Goal: Use online tool/utility: Utilize a website feature to perform a specific function

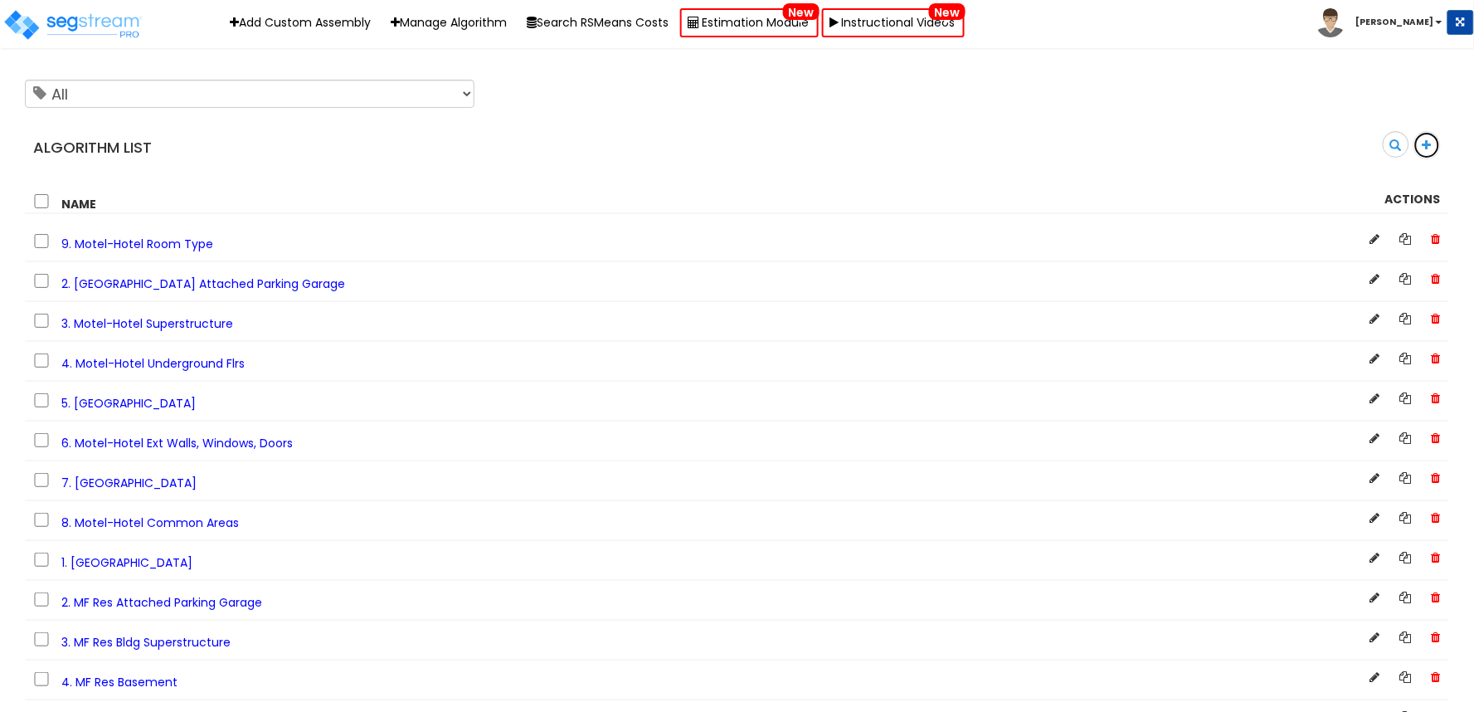
click at [1428, 145] on icon at bounding box center [1426, 145] width 9 height 12
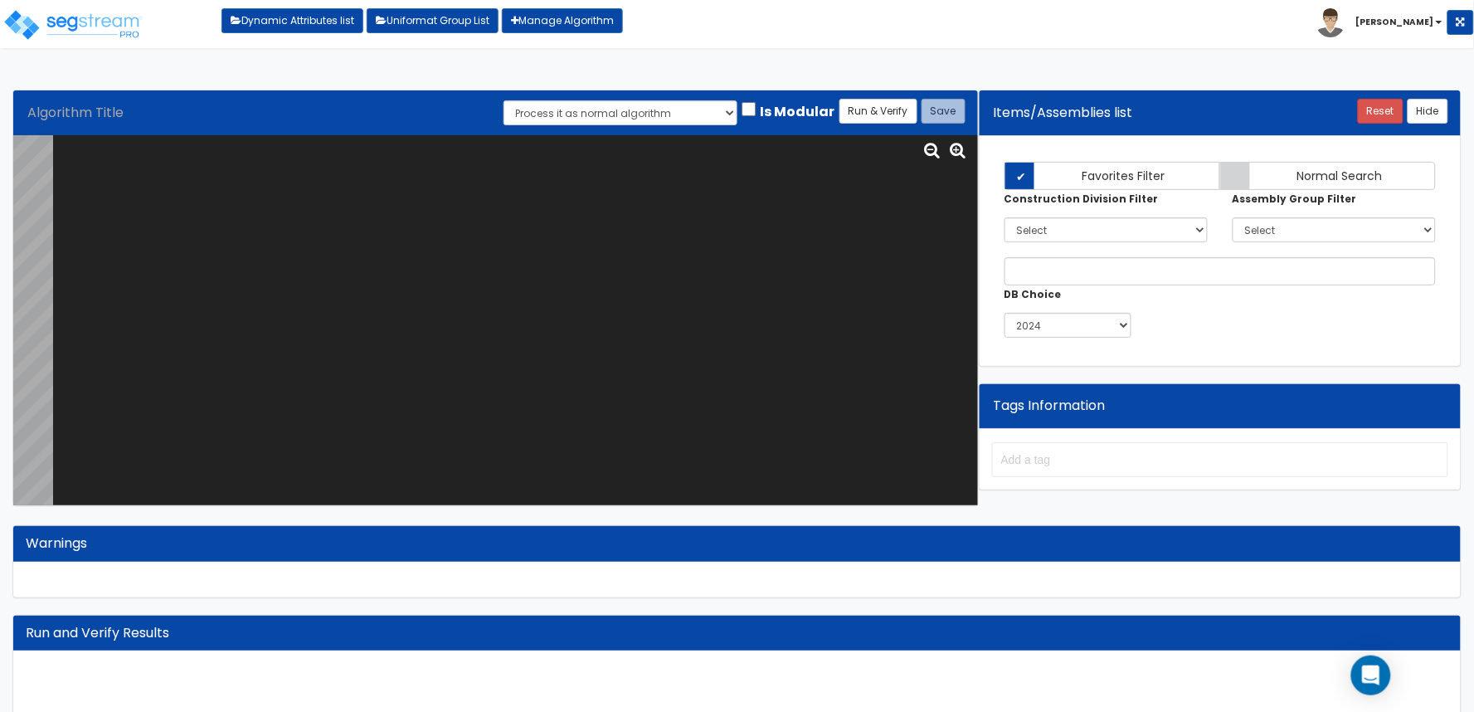
click at [597, 352] on textarea at bounding box center [515, 320] width 925 height 370
click at [567, 231] on textarea at bounding box center [515, 320] width 925 height 370
paste textarea "# Strip Retail Superstructure var BLDG_HT="WH0018"; var BLDG_LNGTH="MBL0000"; v…"
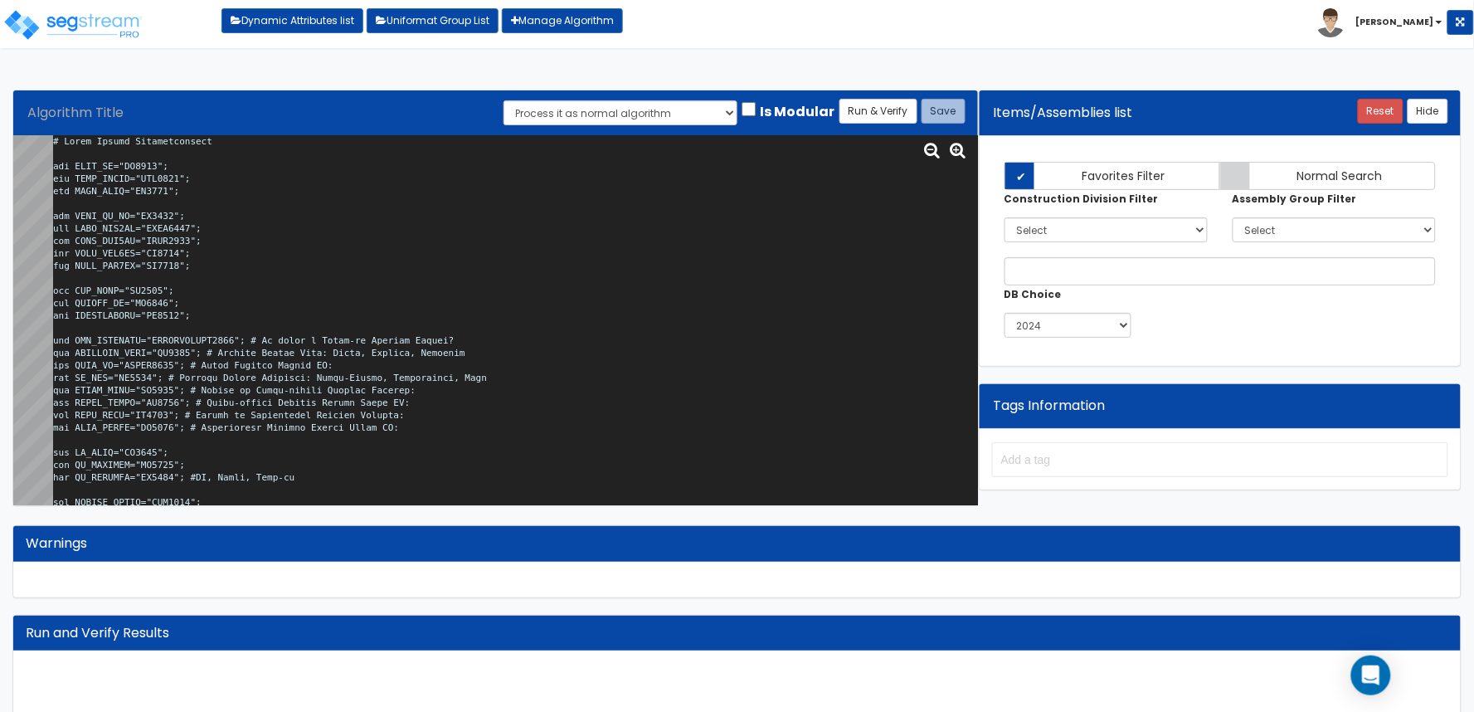
scroll to position [14422, 0]
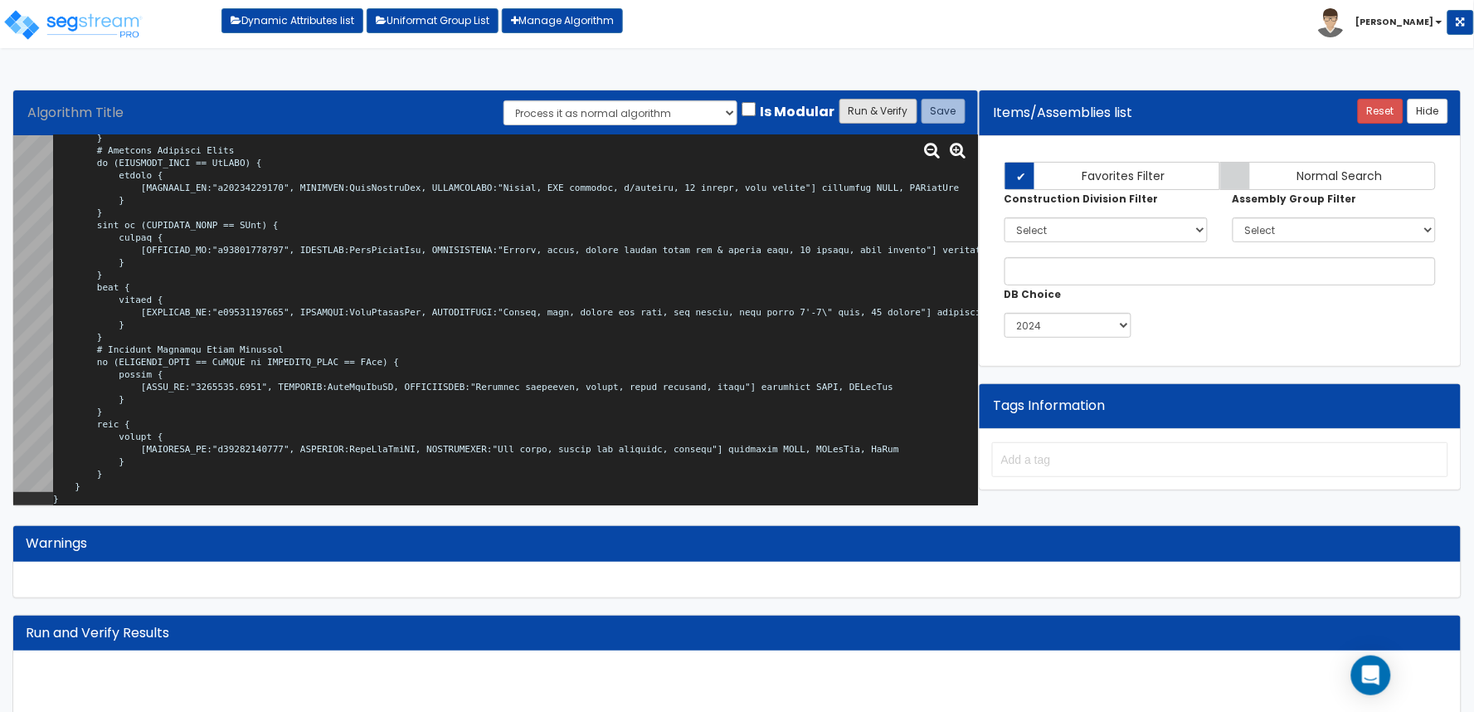
type textarea "# Strip Retail Superstructure var BLDG_HT="WH0018"; var BLDG_LNGTH="MBL0000"; v…"
click at [888, 114] on button "Run & Verify" at bounding box center [878, 111] width 78 height 25
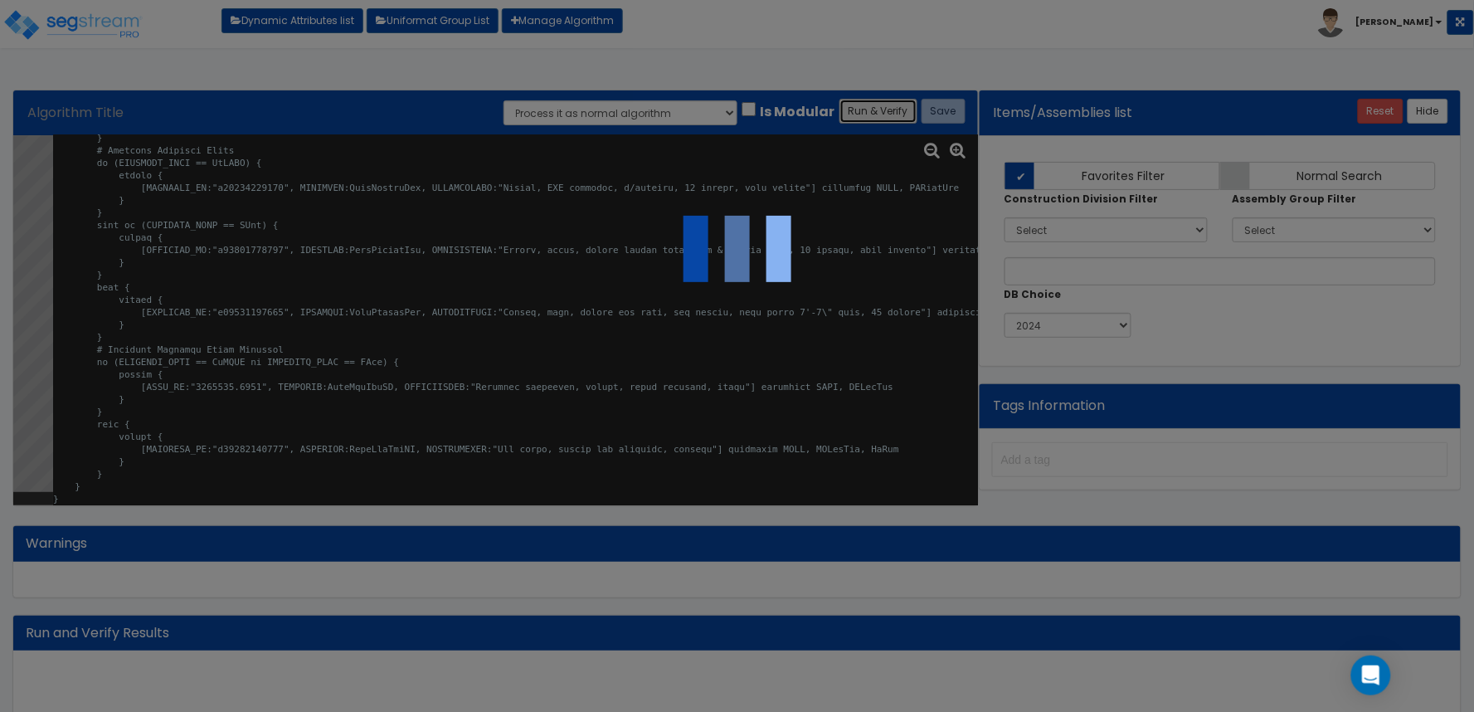
select select "0"
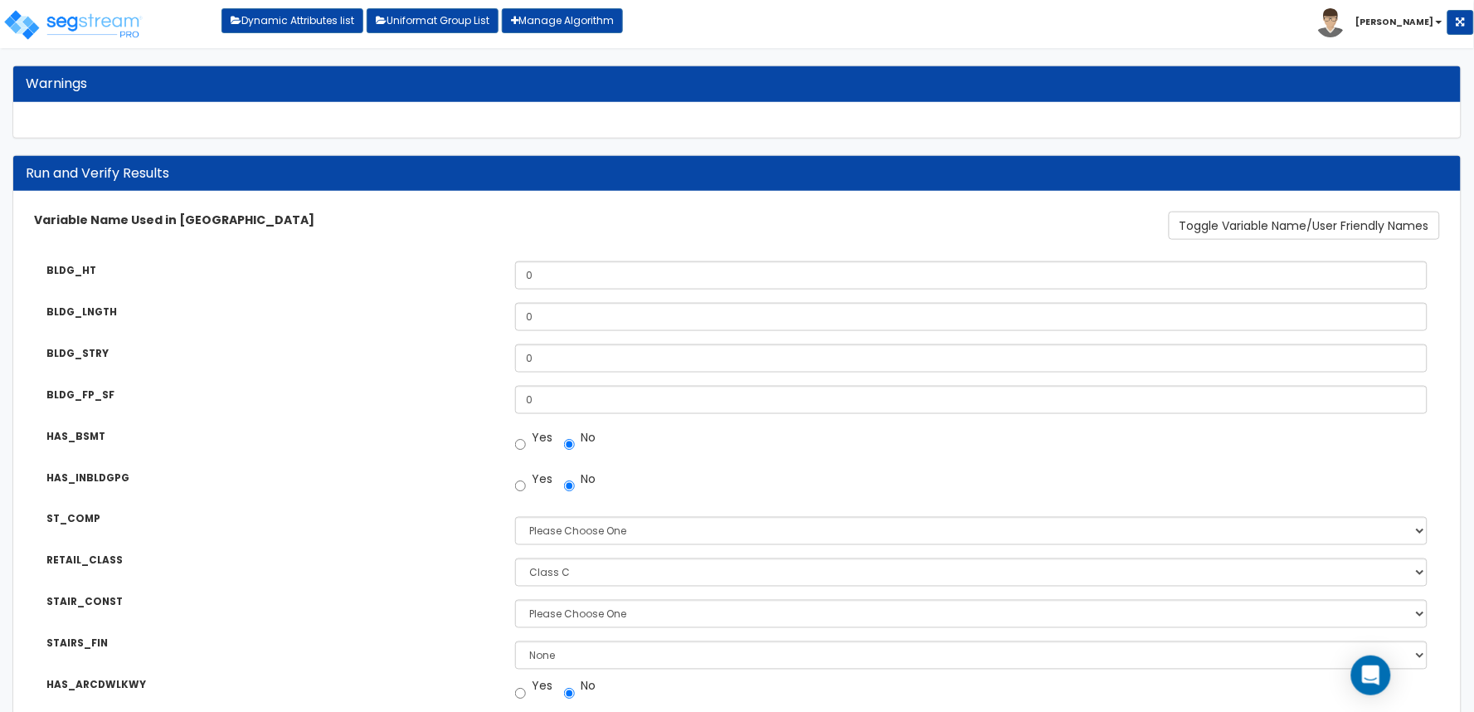
scroll to position [460, 0]
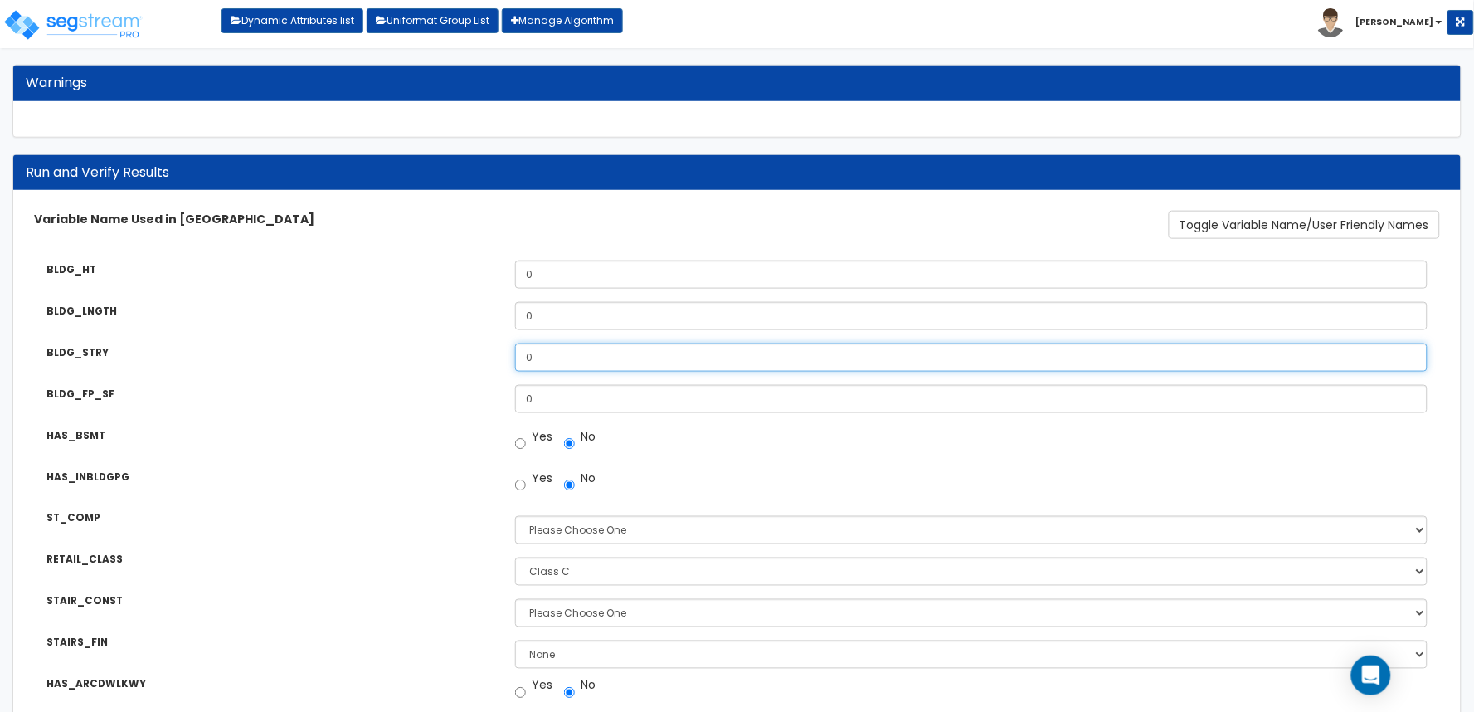
drag, startPoint x: 537, startPoint y: 359, endPoint x: 464, endPoint y: 371, distance: 73.9
click at [464, 371] on div "BLDG_HT What is the Average Exterior Wall Height of this Building? 0 BLDG_LNGTH…" at bounding box center [737, 470] width 1431 height 444
type input "1"
click at [464, 371] on div "BLDG_HT What is the Average Exterior Wall Height of this Building? 0 BLDG_LNGTH…" at bounding box center [737, 470] width 1431 height 444
click at [523, 449] on input "Yes" at bounding box center [520, 443] width 11 height 25
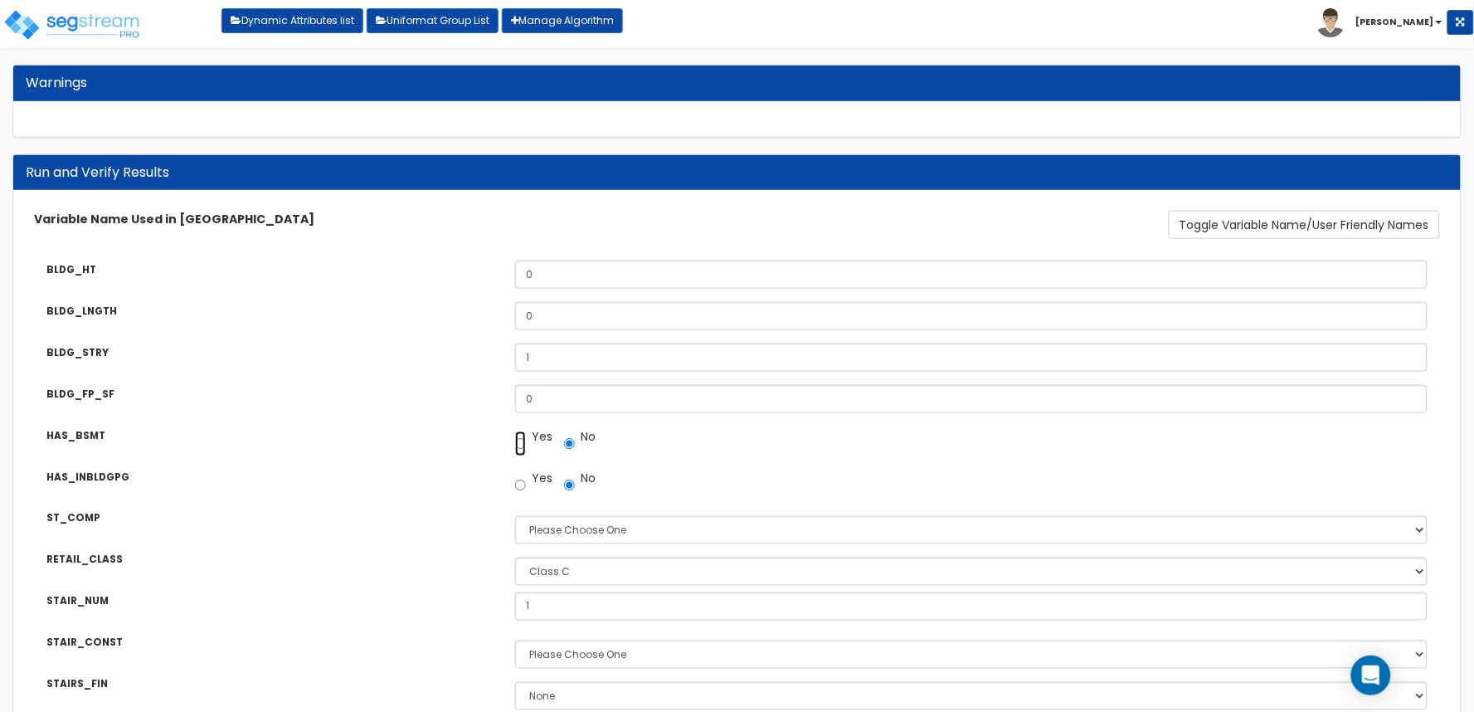
radio input "true"
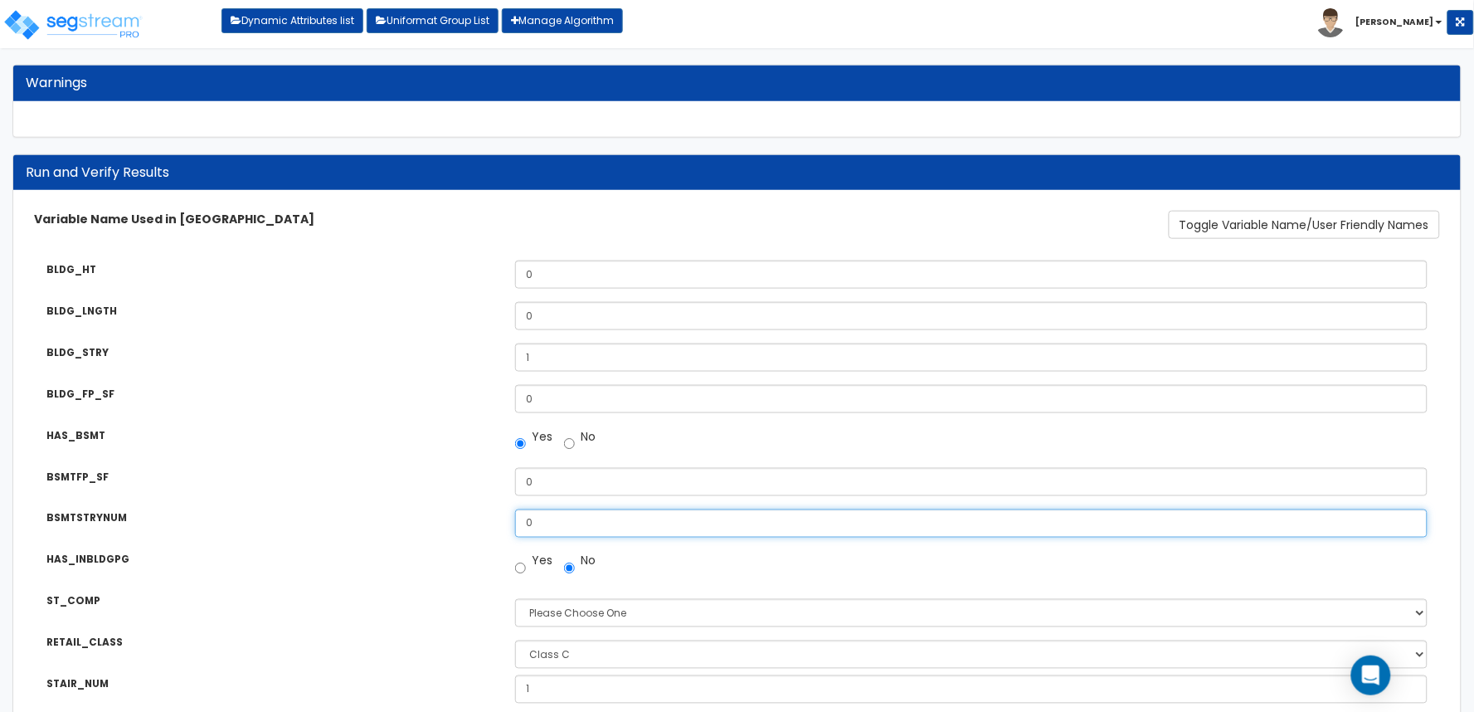
drag, startPoint x: 533, startPoint y: 519, endPoint x: 501, endPoint y: 524, distance: 32.7
click at [503, 524] on div "0" at bounding box center [971, 523] width 937 height 28
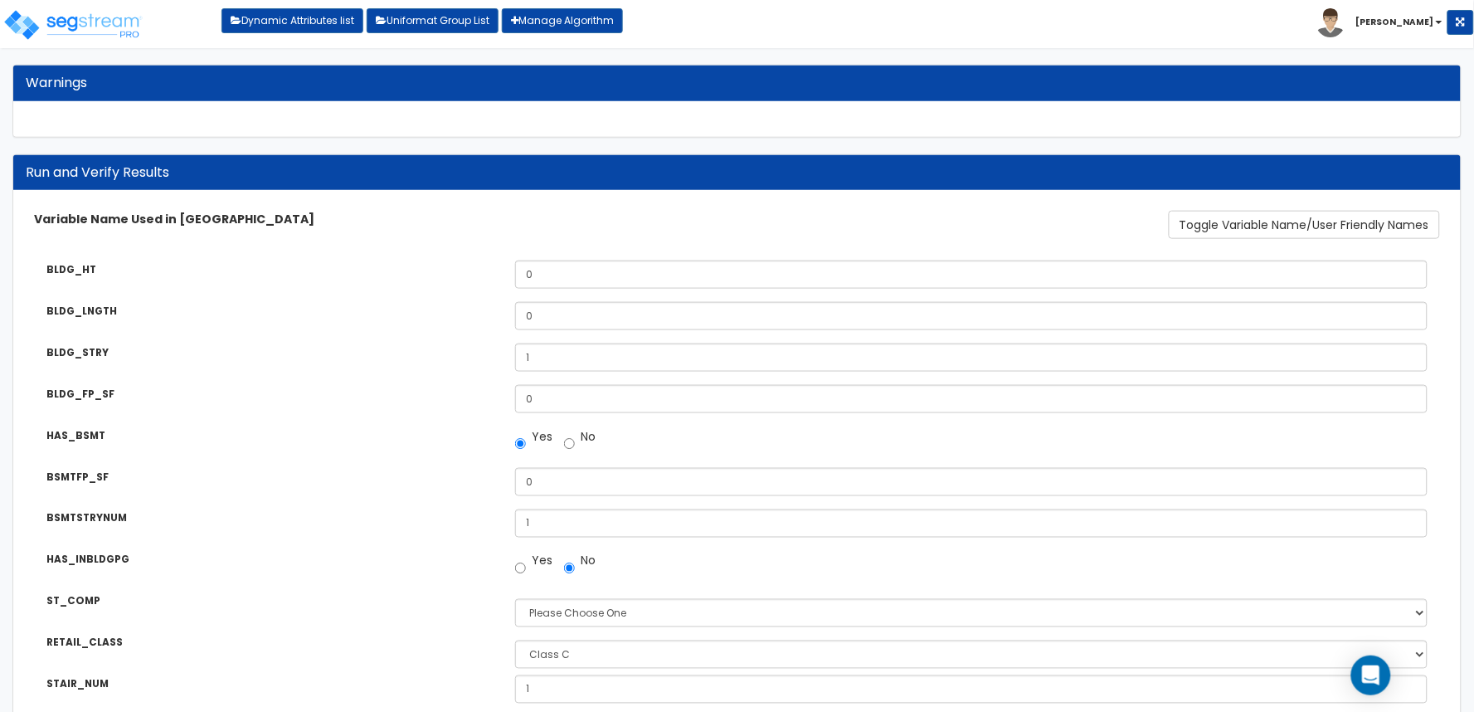
click at [450, 455] on div "BSMTFP_SF Underground Floor Footprint Square Footage: 0" at bounding box center [737, 469] width 1431 height 29
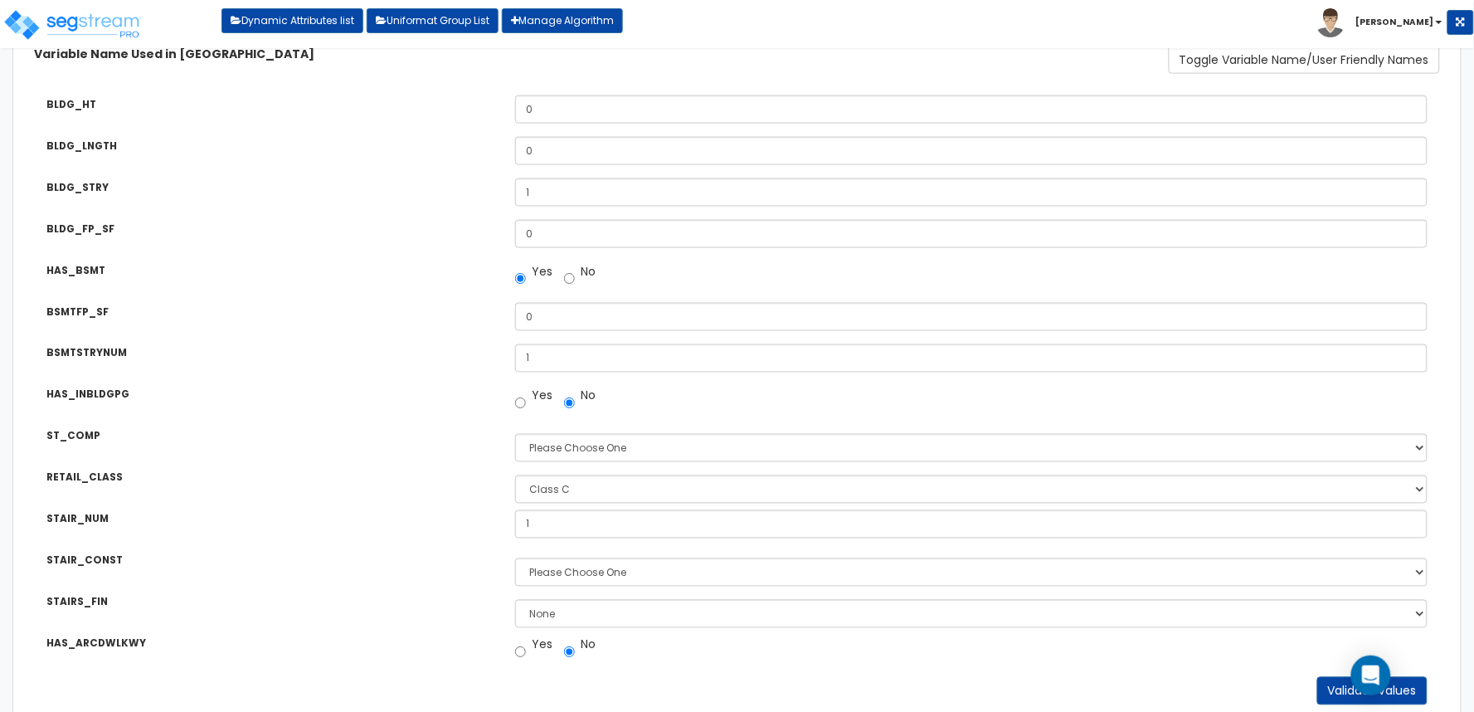
scroll to position [662, 0]
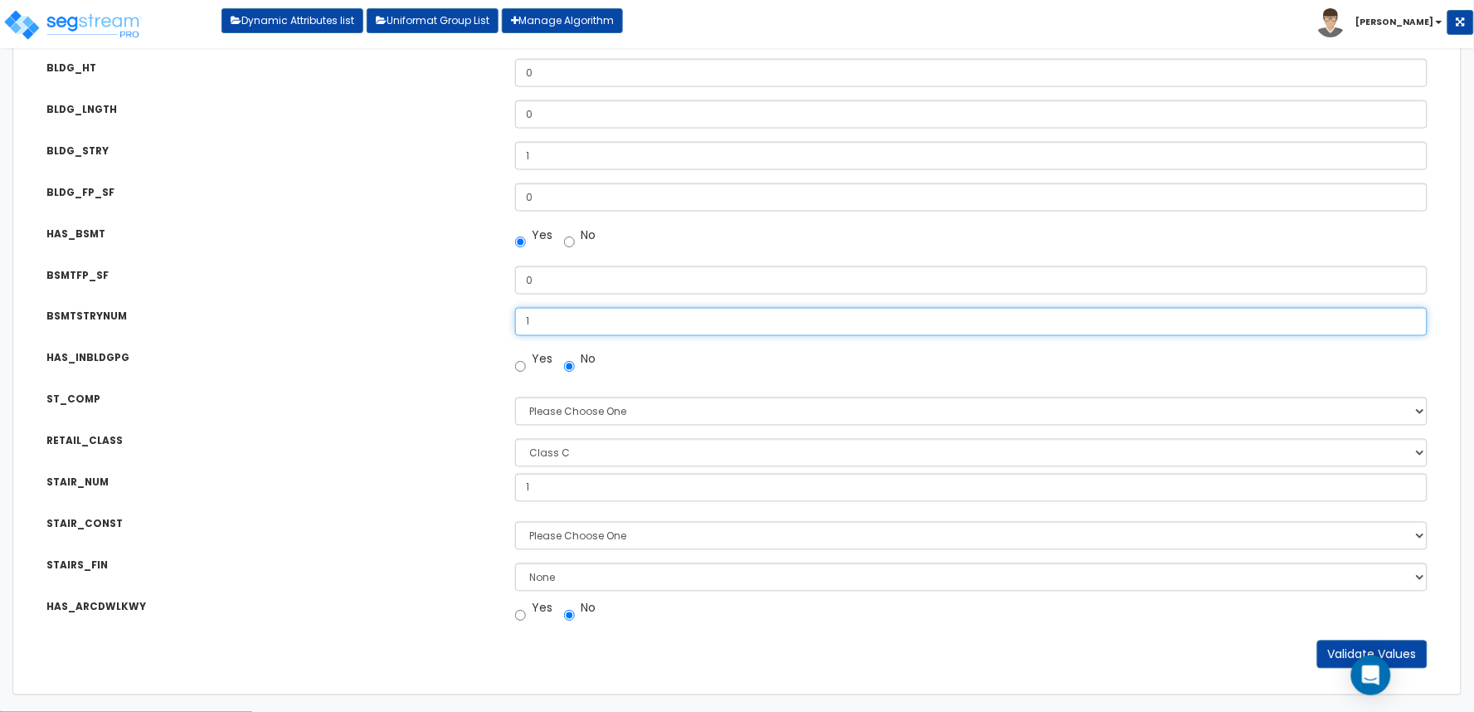
drag, startPoint x: 523, startPoint y: 322, endPoint x: 495, endPoint y: 326, distance: 28.5
click at [496, 324] on div "BSMTSTRYNUM Number of Underground Floors: 1" at bounding box center [737, 309] width 1431 height 29
type input "0"
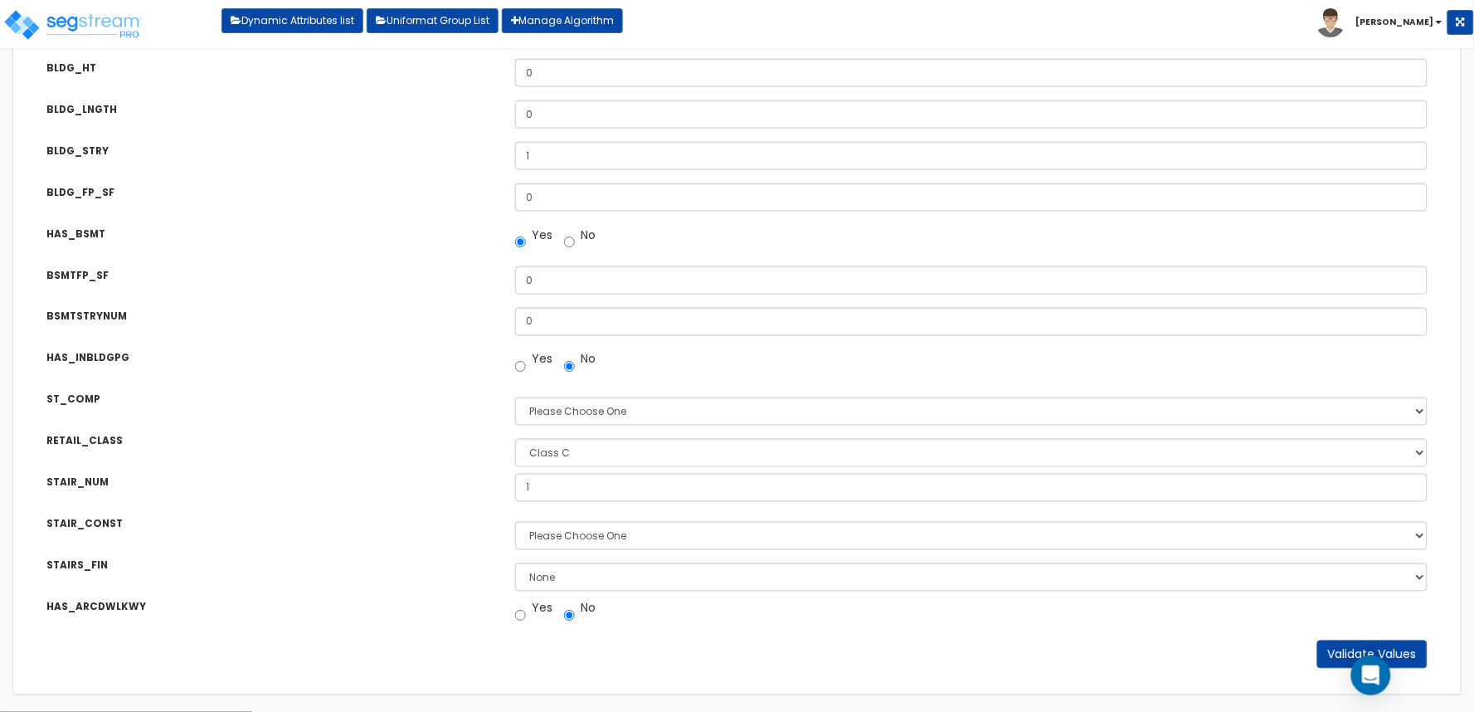
click at [461, 367] on div "HAS_INBLDGPG" at bounding box center [268, 359] width 469 height 21
click at [774, 386] on div "ST_COMP Building Structural Composition: Please Choose One Pre-Engineered Metal…" at bounding box center [737, 392] width 1431 height 29
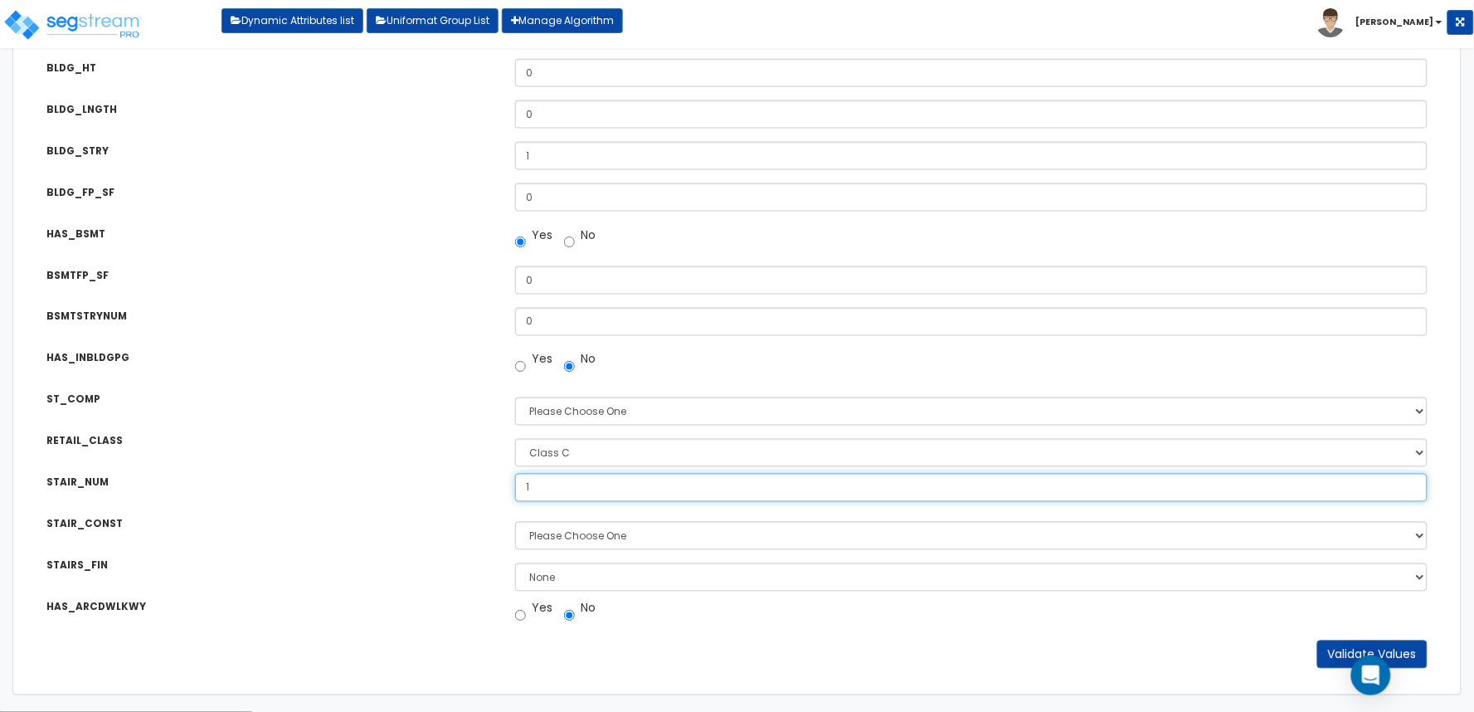
click at [561, 488] on input "1" at bounding box center [971, 488] width 912 height 28
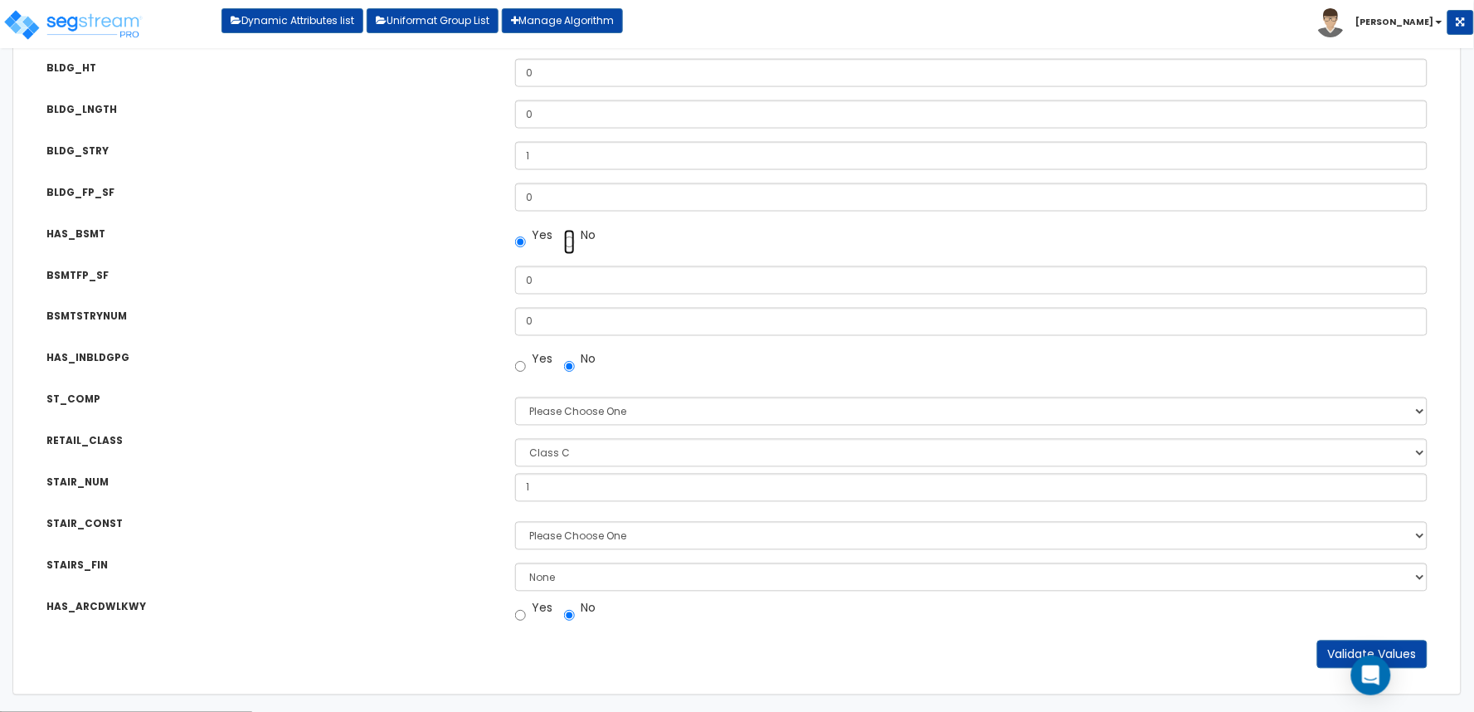
click at [570, 241] on input "No" at bounding box center [569, 242] width 11 height 25
radio input "true"
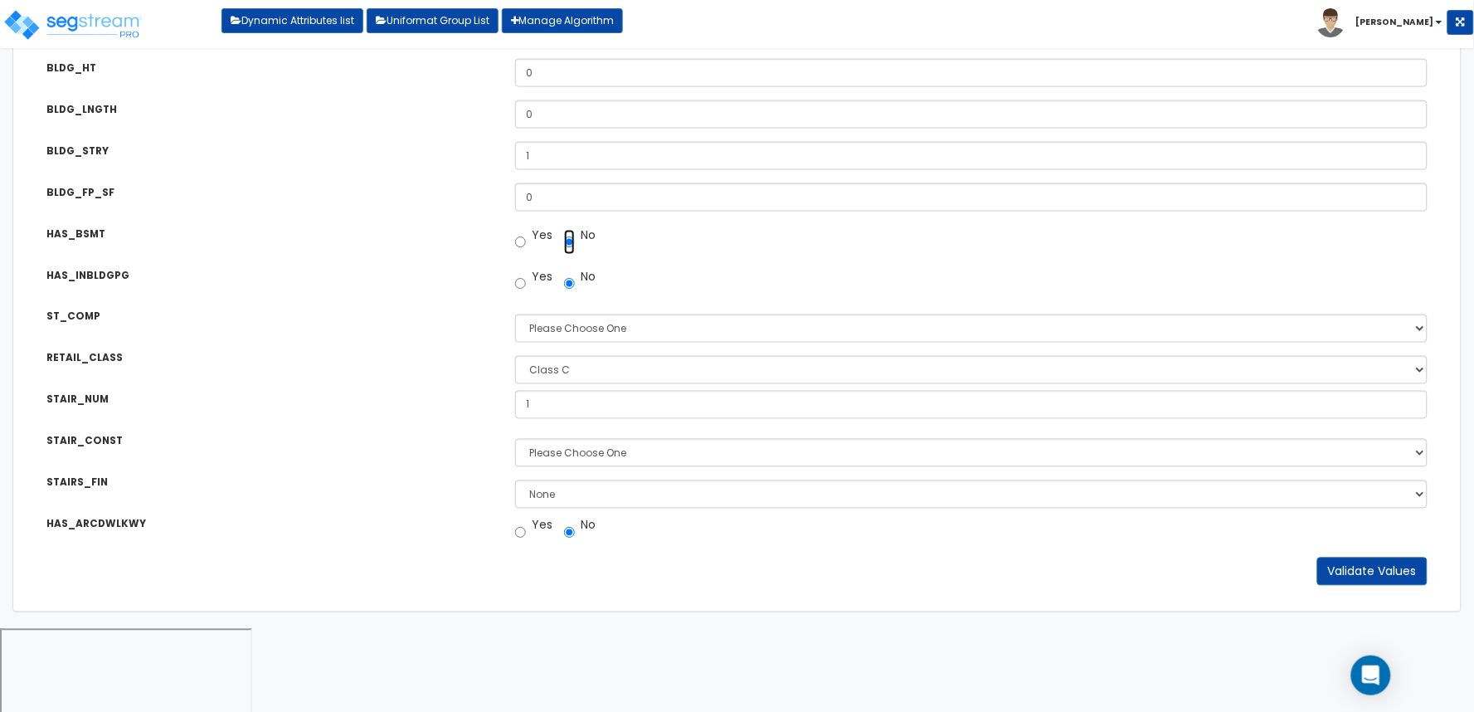
scroll to position [579, 0]
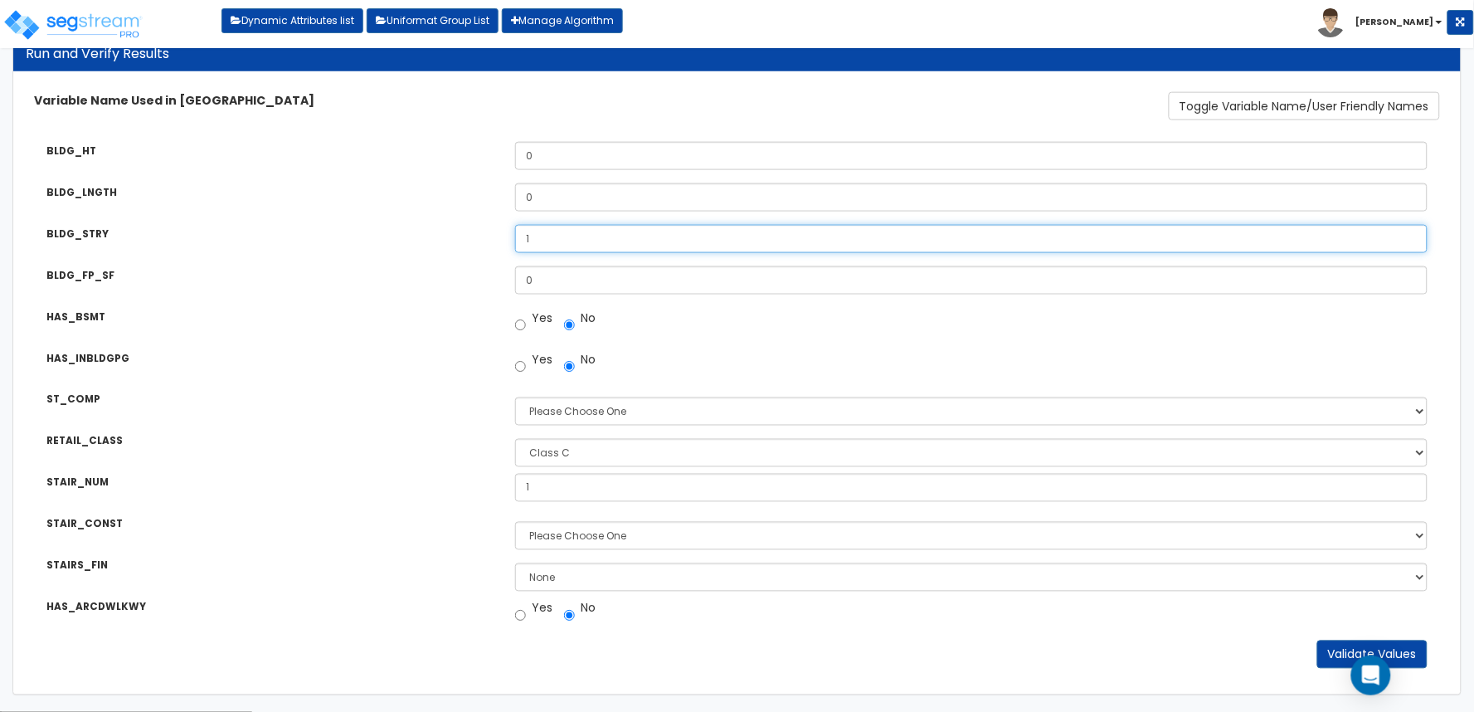
drag, startPoint x: 536, startPoint y: 237, endPoint x: 479, endPoint y: 242, distance: 57.4
click at [479, 241] on div "BLDG_STRY Number of Above-Ground Building Stories: 1" at bounding box center [737, 226] width 1431 height 29
type input "0"
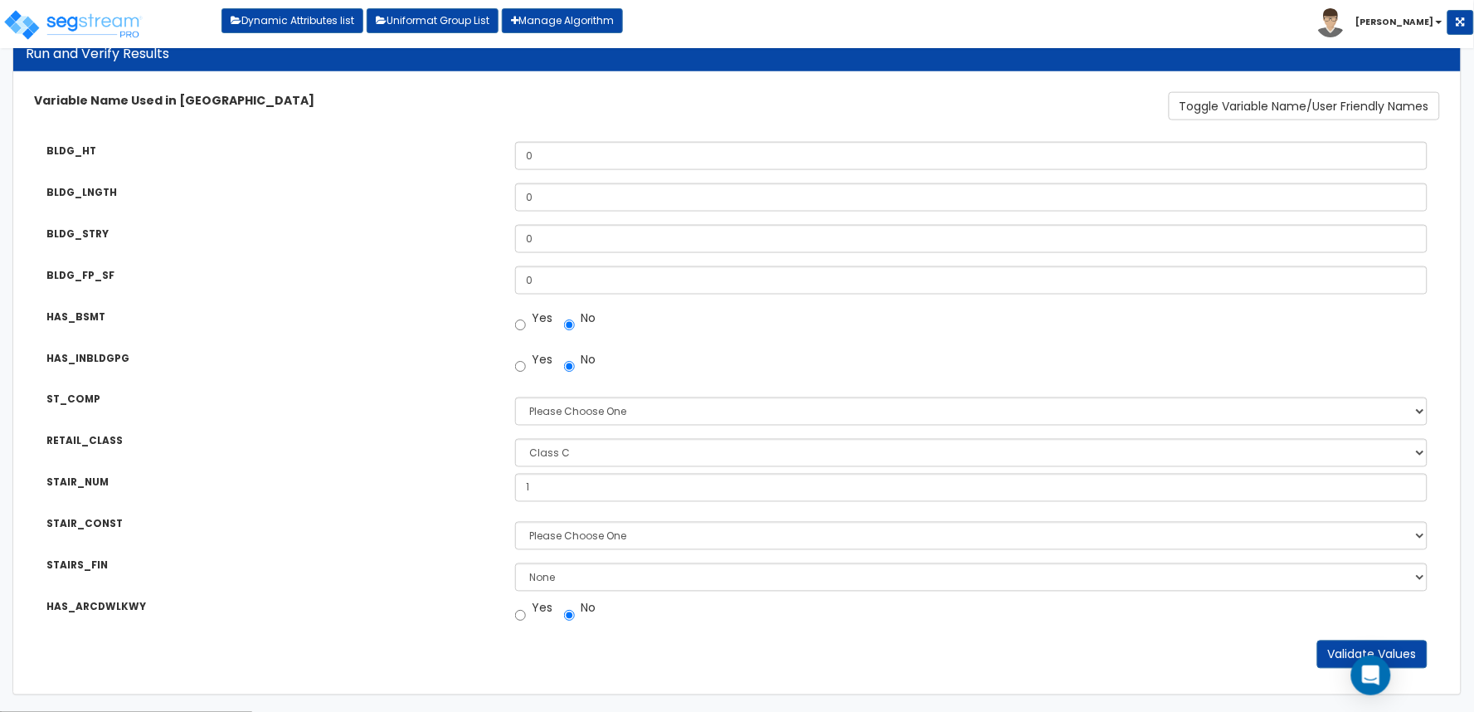
click at [479, 242] on div "BLDG_HT What is the Average Exterior Wall Height of this Building? 0 BLDG_LNGTH…" at bounding box center [737, 371] width 1431 height 485
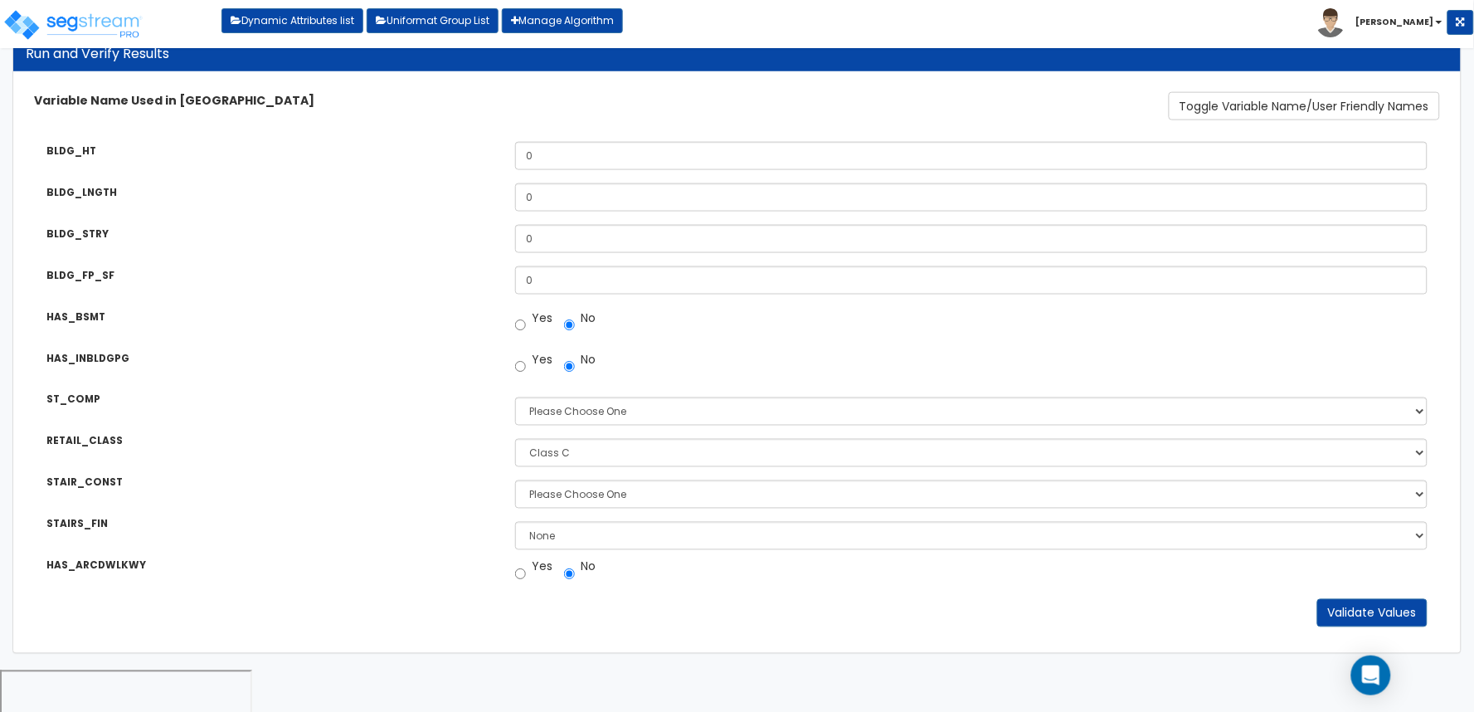
scroll to position [537, 0]
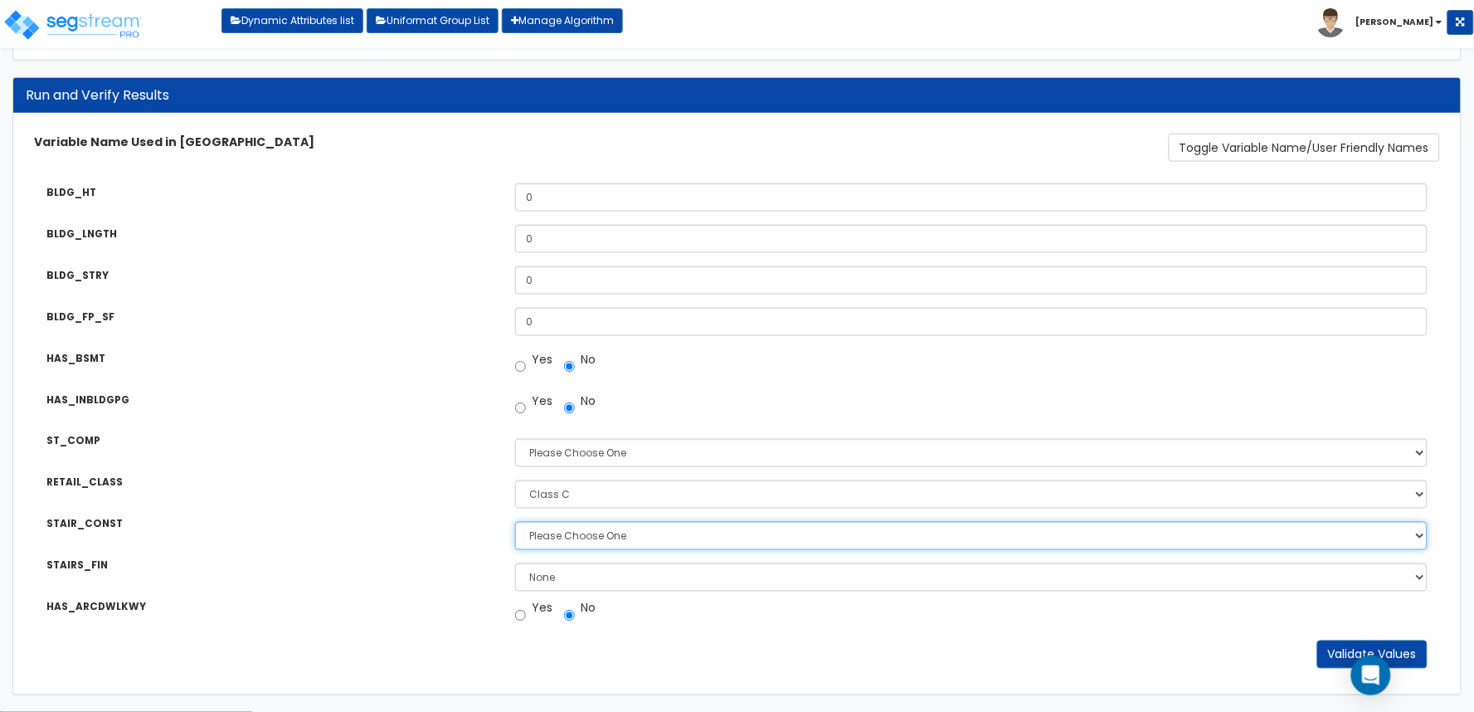
click at [542, 537] on select "Please Choose One Concrete Steel Wood Please Choose For Me" at bounding box center [971, 536] width 912 height 28
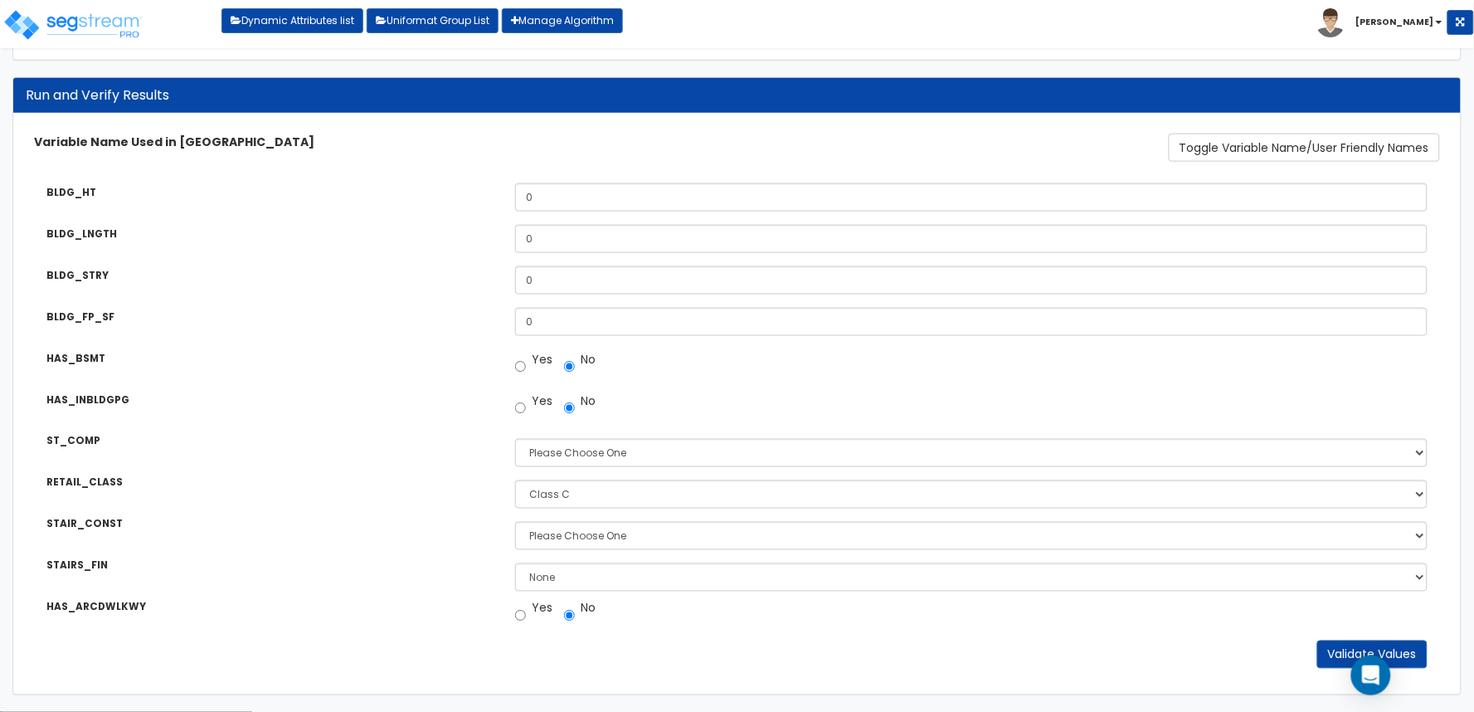
click at [453, 525] on div "STAIR_CONST" at bounding box center [268, 525] width 469 height 21
drag, startPoint x: 101, startPoint y: 569, endPoint x: 97, endPoint y: 556, distance: 13.1
click at [100, 569] on small "STAIRS_FIN" at bounding box center [76, 565] width 61 height 13
click at [79, 519] on small "STAIR_CONST" at bounding box center [84, 524] width 76 height 13
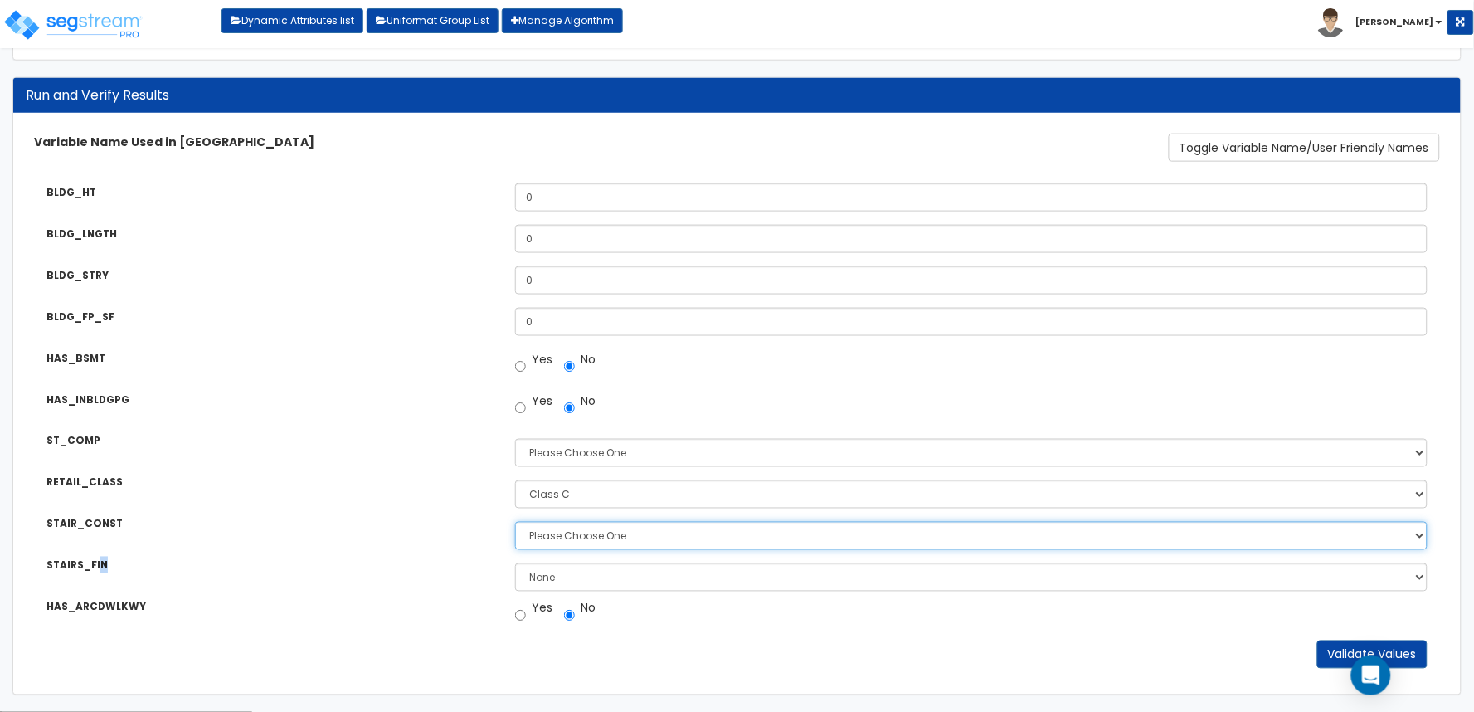
click at [515, 522] on select "Please Choose One Concrete Steel Wood Please Choose For Me" at bounding box center [971, 536] width 912 height 28
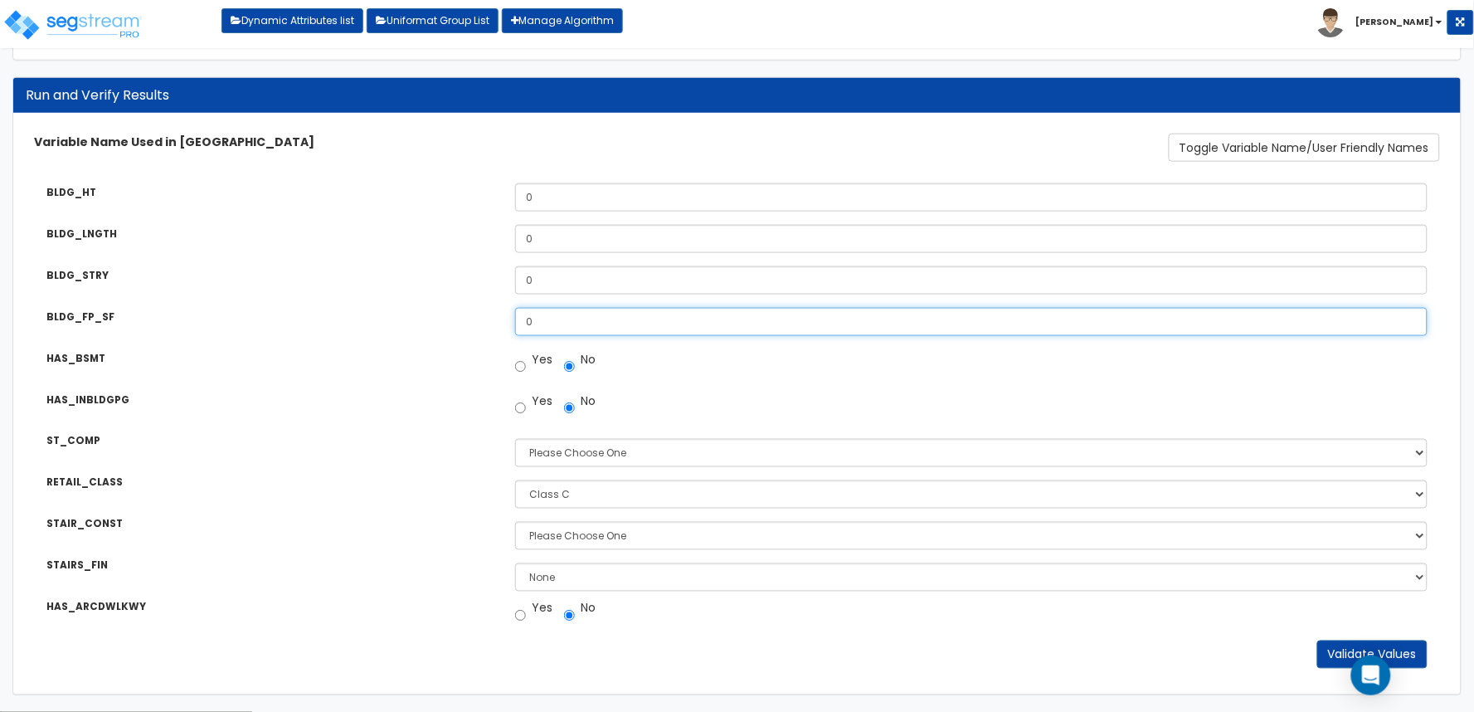
drag, startPoint x: 512, startPoint y: 319, endPoint x: 435, endPoint y: 319, distance: 77.1
click at [431, 319] on div "BLDG_FP_SF Building Footprint Square Footage (Ground Floor SF): 0" at bounding box center [737, 309] width 1431 height 29
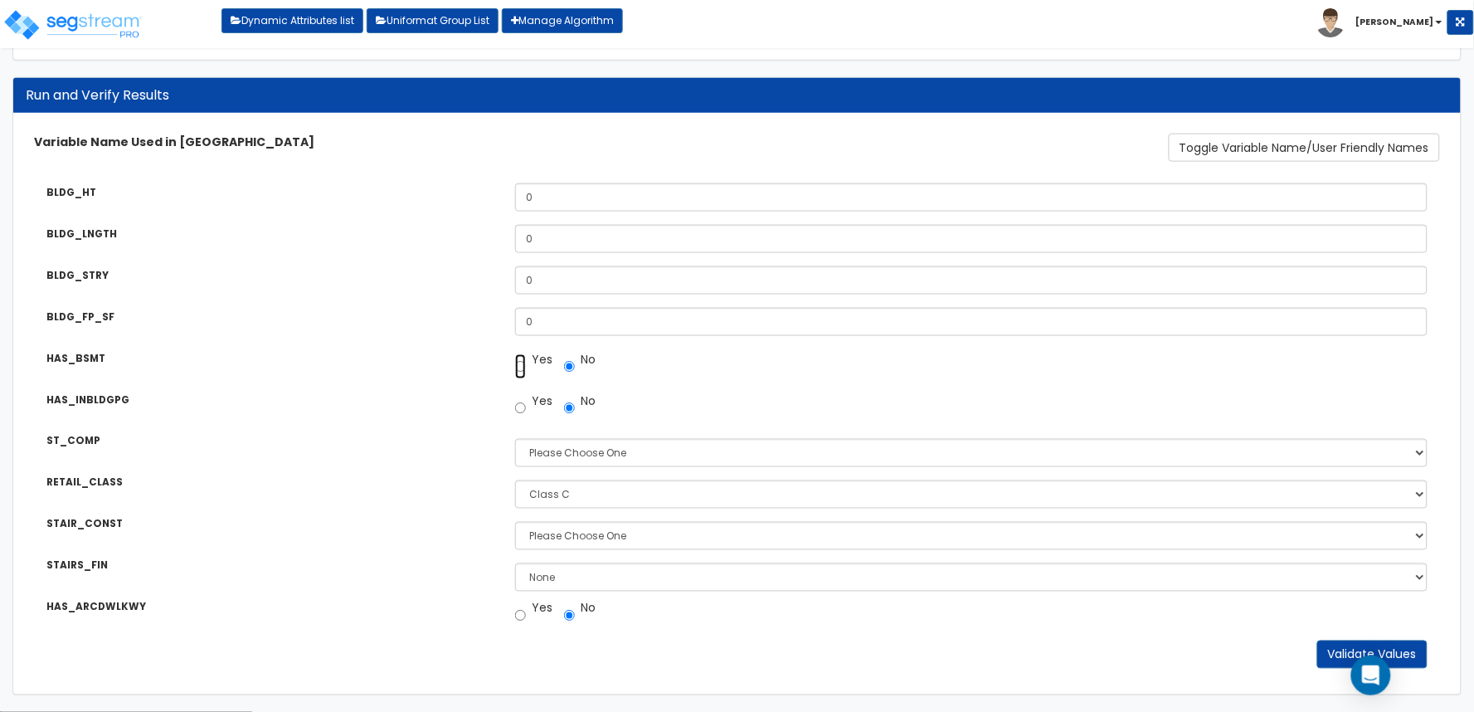
click at [519, 366] on input "Yes" at bounding box center [520, 366] width 11 height 25
radio input "true"
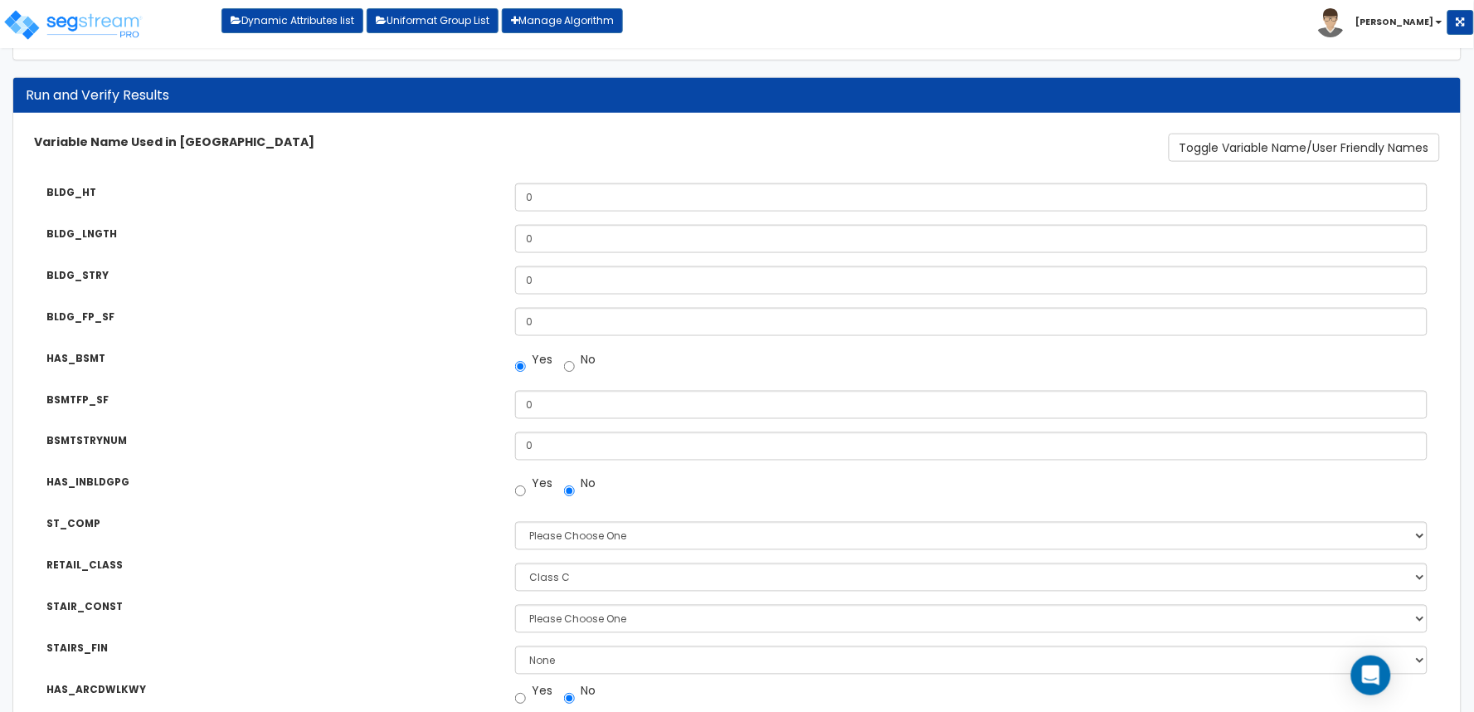
click at [456, 438] on div "BSMTSTRYNUM" at bounding box center [268, 442] width 469 height 21
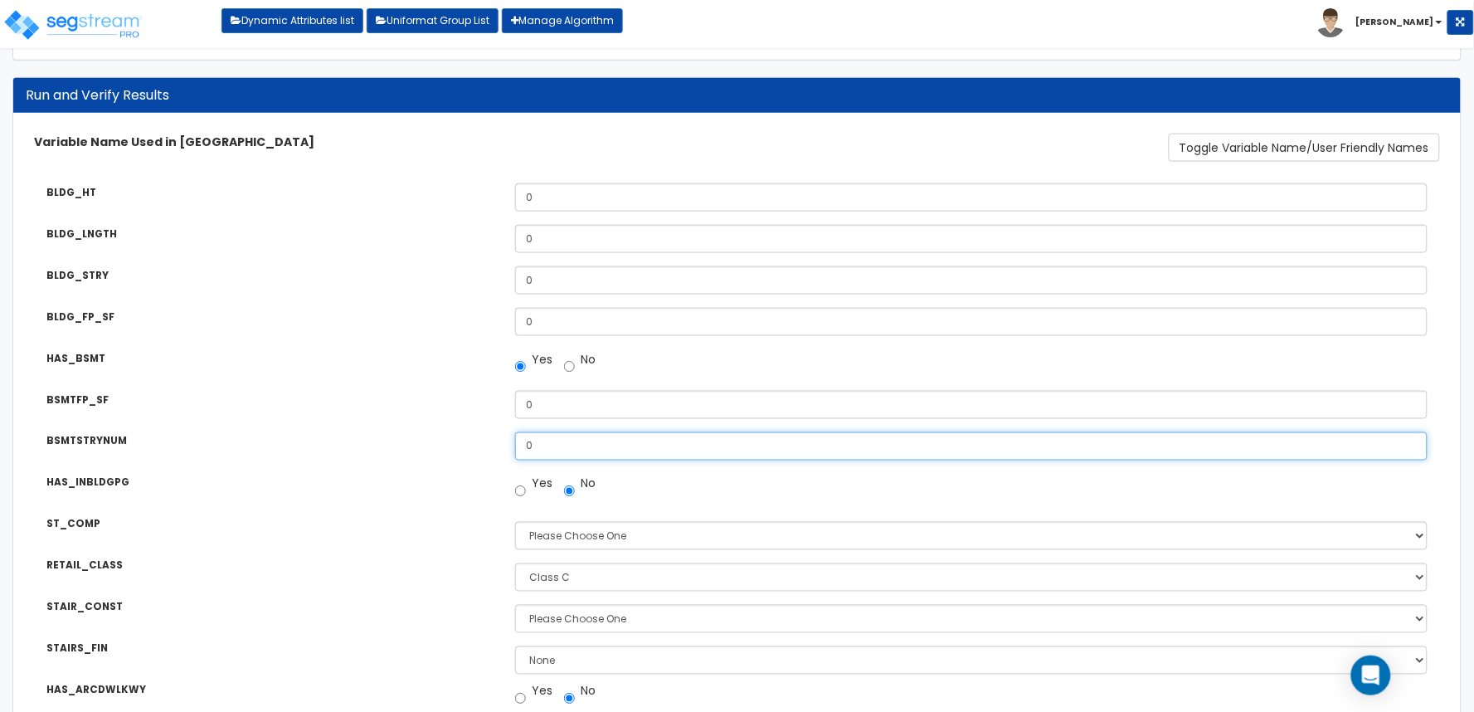
drag, startPoint x: 518, startPoint y: 449, endPoint x: 394, endPoint y: 445, distance: 124.5
click at [405, 445] on div "BSMTSTRYNUM Number of Underground Floors: 0" at bounding box center [737, 434] width 1431 height 29
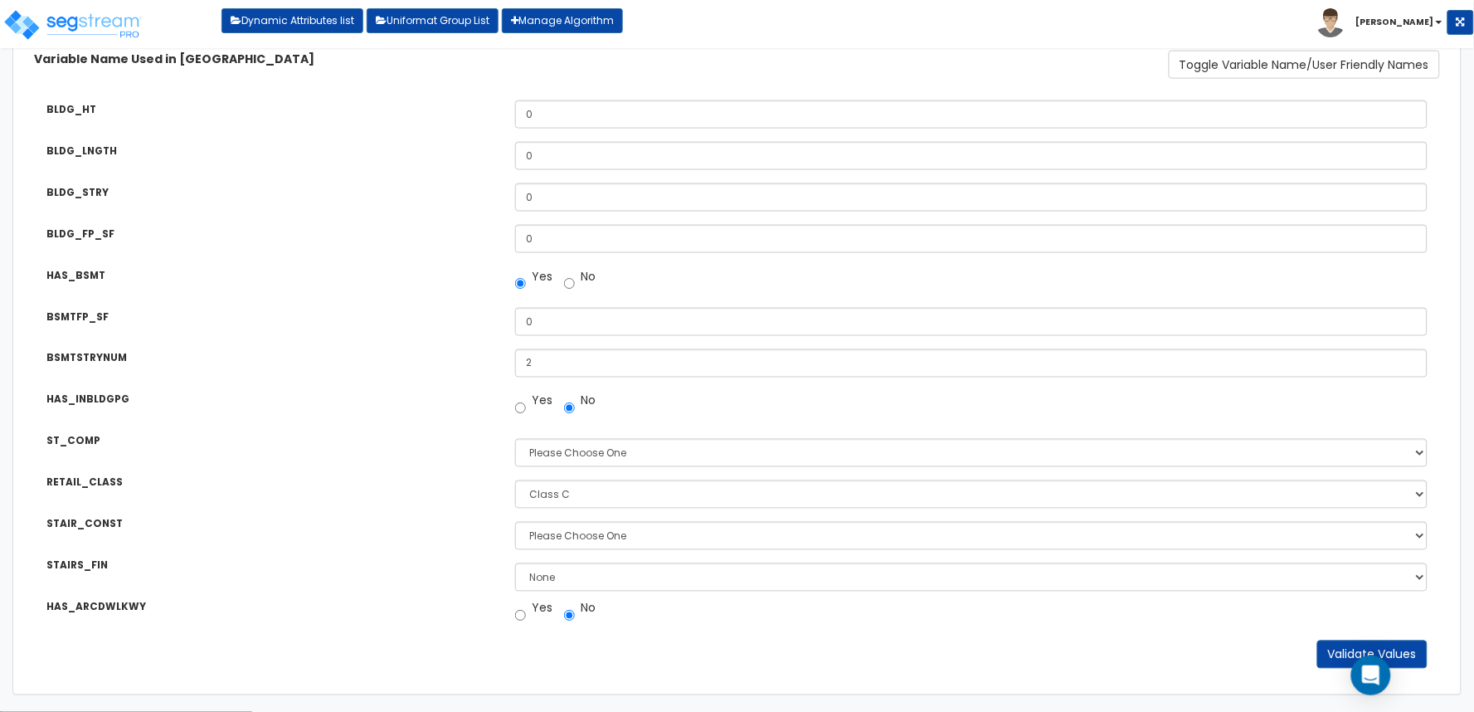
click at [379, 395] on div "HAS_INBLDGPG" at bounding box center [268, 401] width 469 height 21
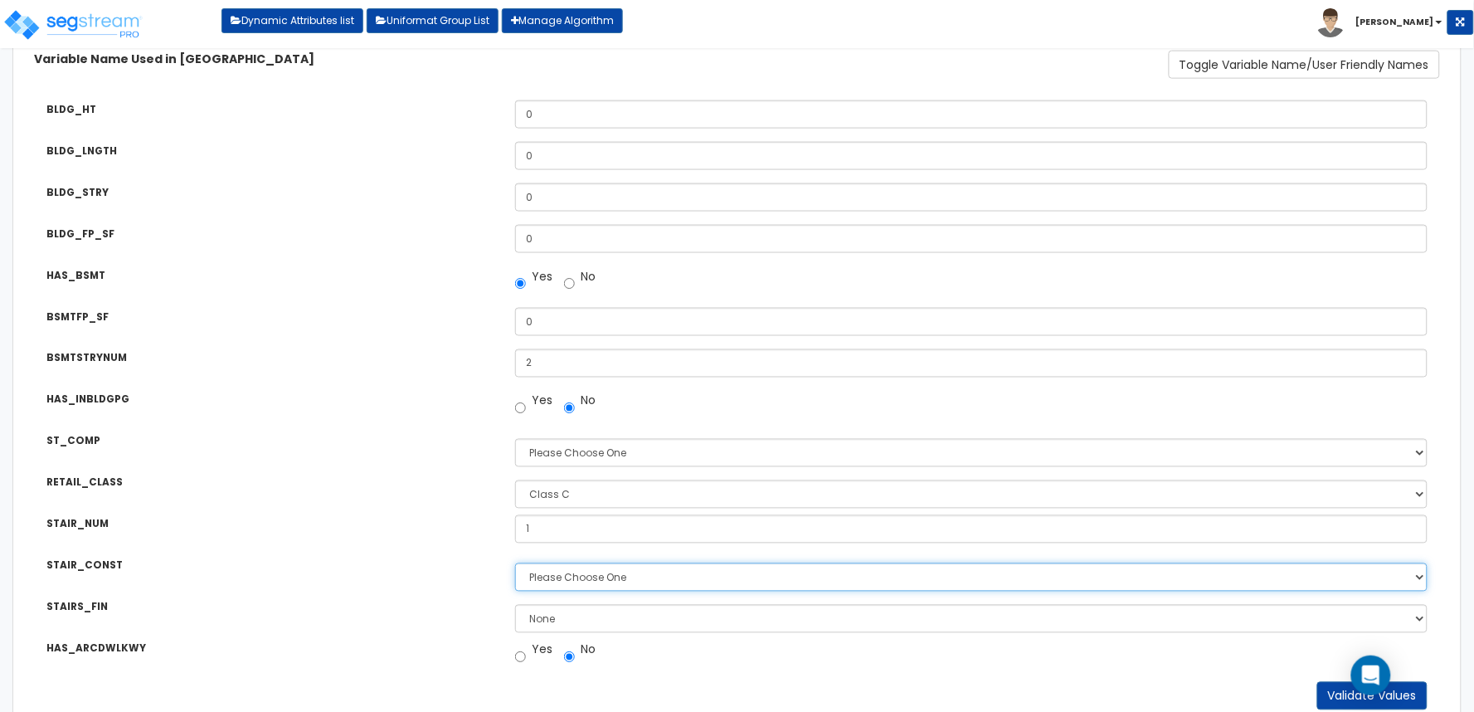
click at [549, 583] on select "Please Choose One Concrete Steel Wood Please Choose For Me" at bounding box center [971, 577] width 912 height 28
drag, startPoint x: 547, startPoint y: 577, endPoint x: 553, endPoint y: 617, distance: 40.2
click at [547, 577] on select "Please Choose One Concrete Steel Wood Please Choose For Me" at bounding box center [971, 577] width 912 height 28
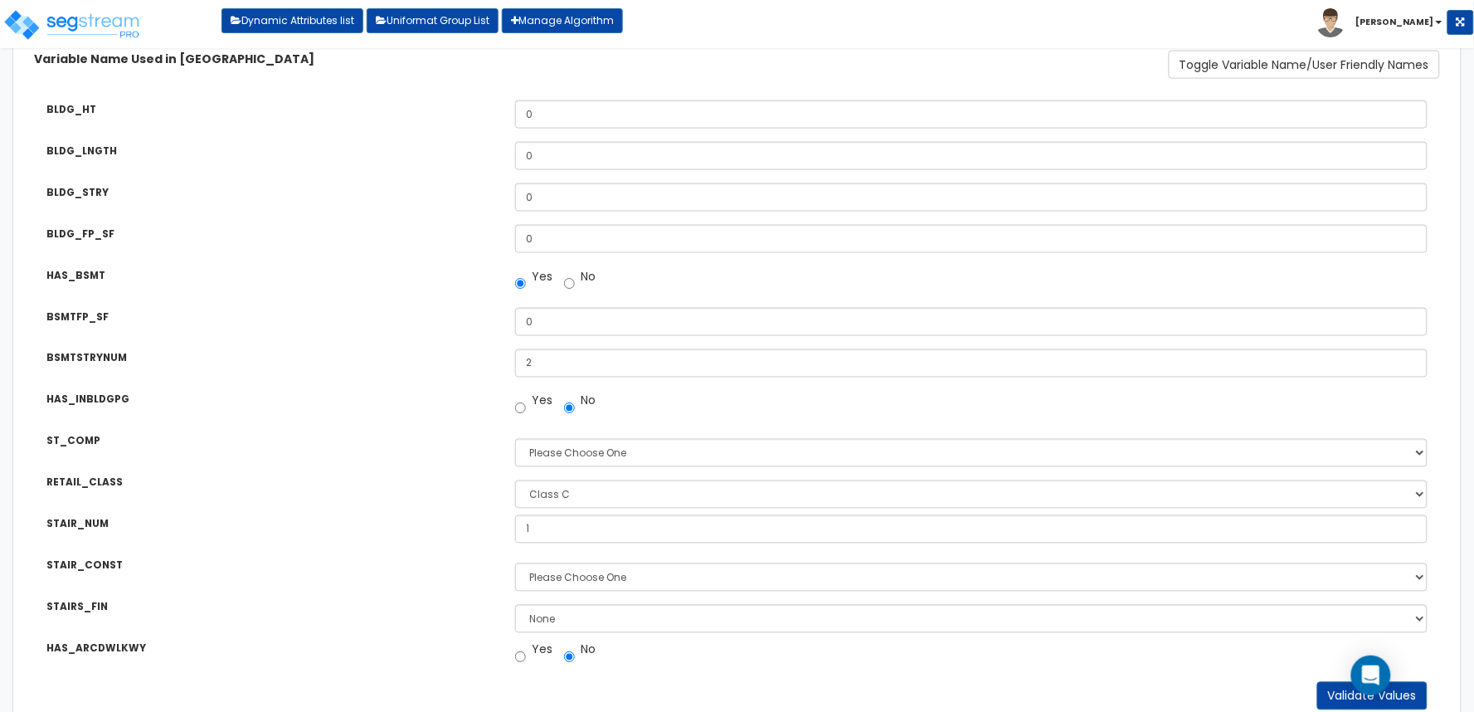
click at [566, 628] on div "HAS_ARCDWLKWY Is there an Arcaded Walkway? Yes No" at bounding box center [737, 641] width 1431 height 29
click at [570, 620] on select "None Tile Wood Laminate VCT Sheet Carpet Sheet Vinyl Carpet Tile" at bounding box center [971, 619] width 912 height 28
click at [590, 624] on select "None Tile Wood Laminate VCT Sheet Carpet Sheet Vinyl Carpet Tile" at bounding box center [971, 619] width 912 height 28
click at [545, 352] on div "BSMTSTRYNUM Number of Underground Floors: 2" at bounding box center [737, 351] width 1431 height 29
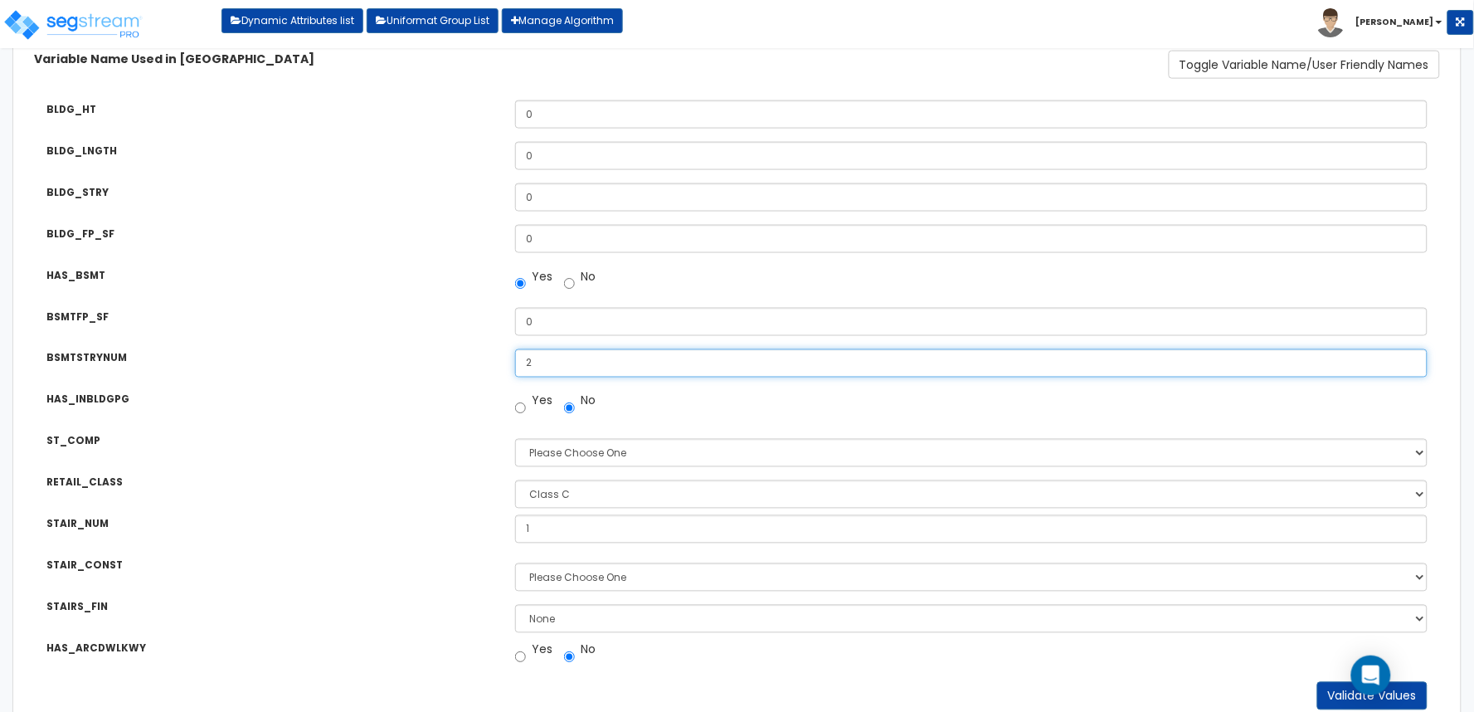
drag, startPoint x: 545, startPoint y: 363, endPoint x: 489, endPoint y: 363, distance: 55.6
click at [489, 363] on div "BSMTSTRYNUM Number of Underground Floors: 2" at bounding box center [737, 351] width 1431 height 29
drag, startPoint x: 543, startPoint y: 358, endPoint x: 462, endPoint y: 358, distance: 81.3
click at [462, 358] on div "BSMTSTRYNUM Number of Underground Floors: 0" at bounding box center [737, 351] width 1431 height 29
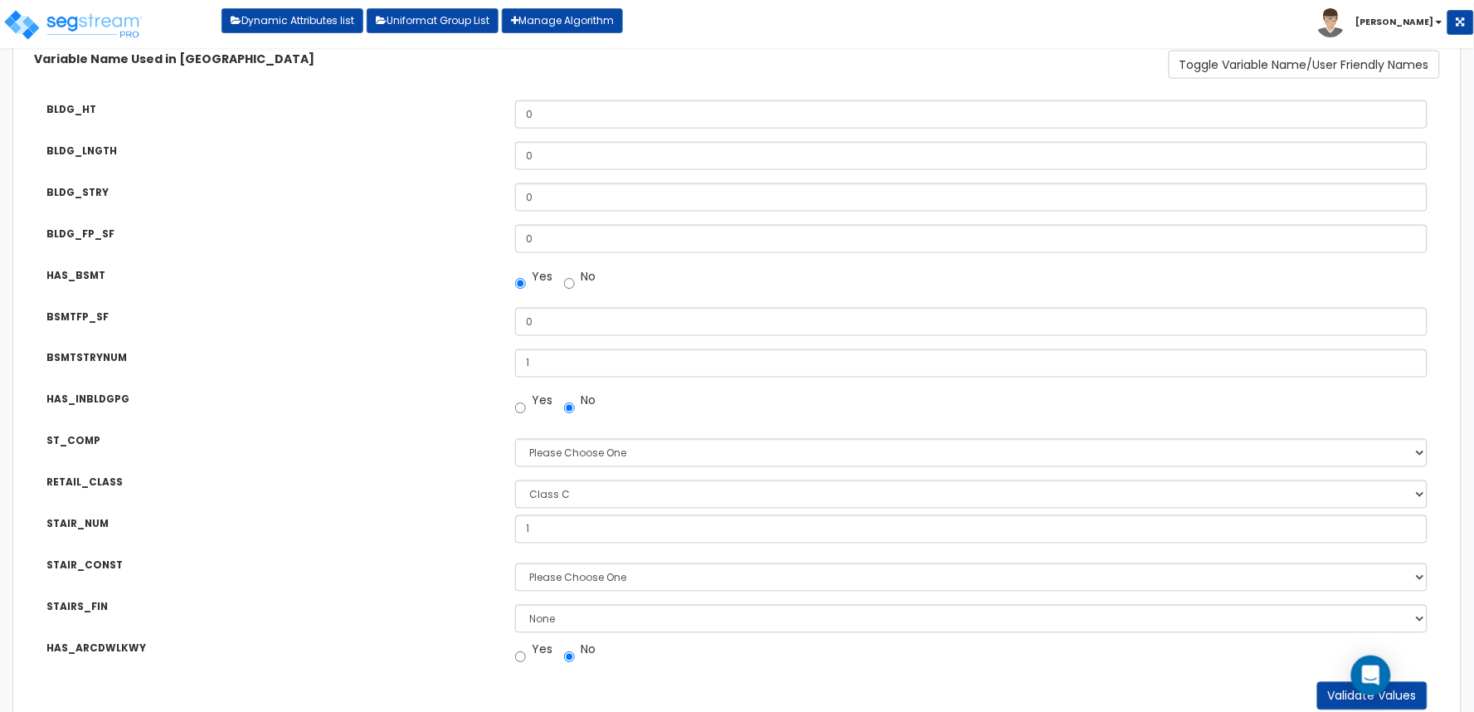
click at [441, 316] on div "BSMTFP_SF" at bounding box center [268, 318] width 469 height 21
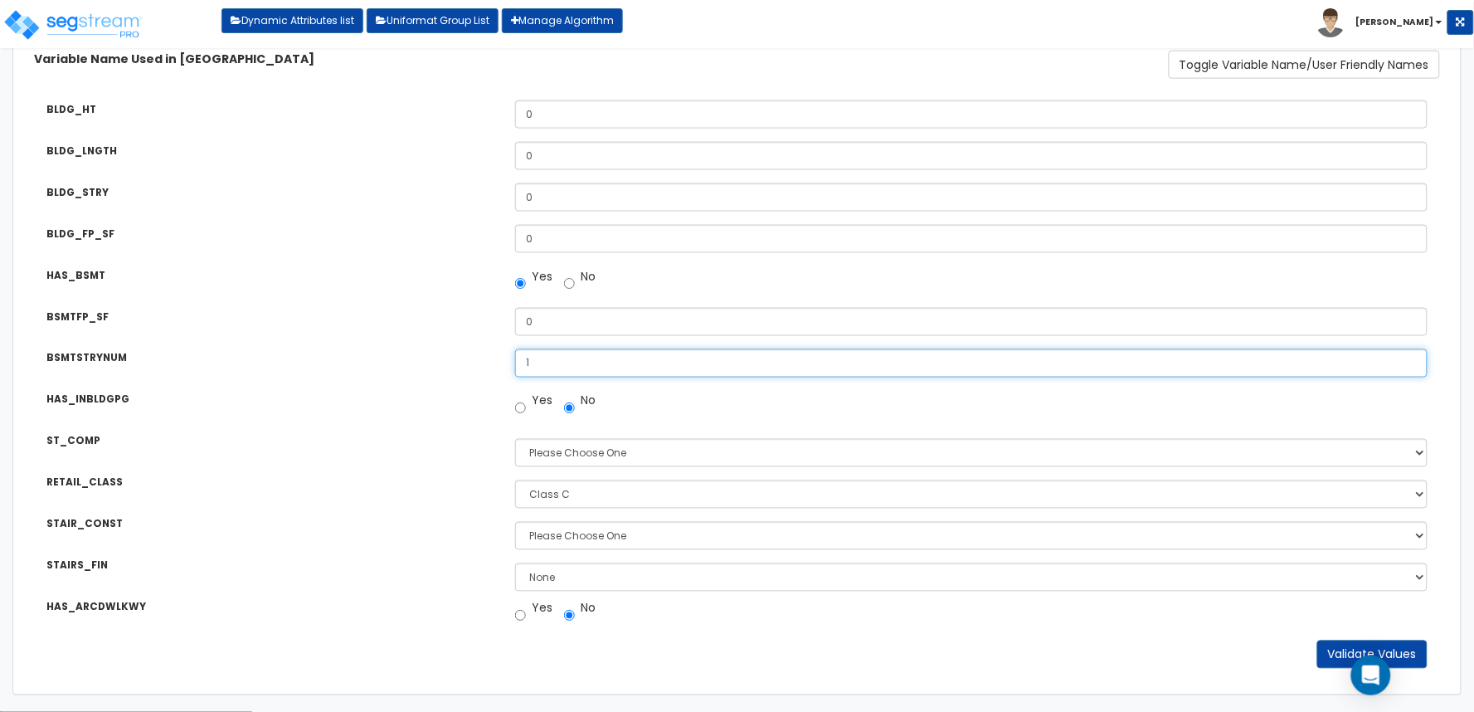
click at [440, 358] on div "BSMTSTRYNUM Number of Underground Floors: 1" at bounding box center [737, 351] width 1431 height 29
type input "2"
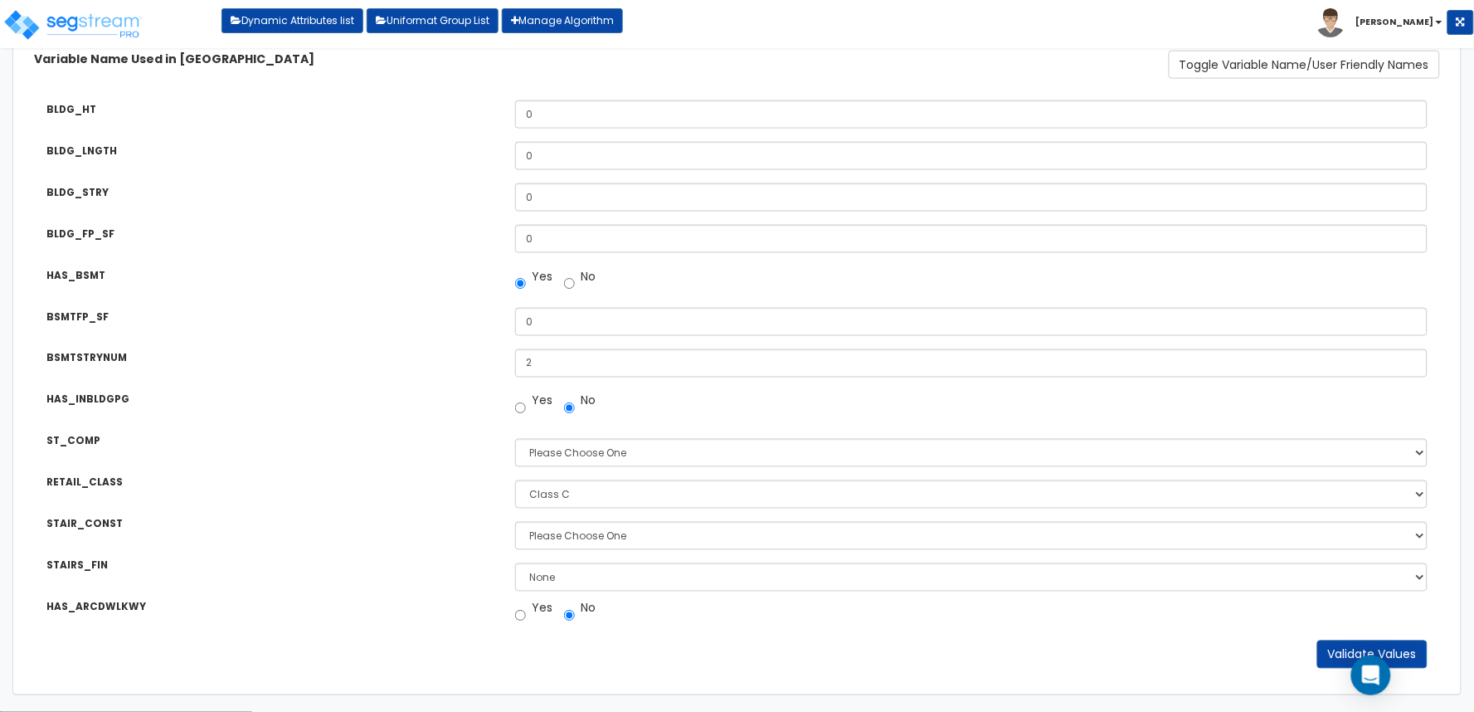
click at [440, 358] on div "BSMTSTRYNUM" at bounding box center [268, 359] width 469 height 21
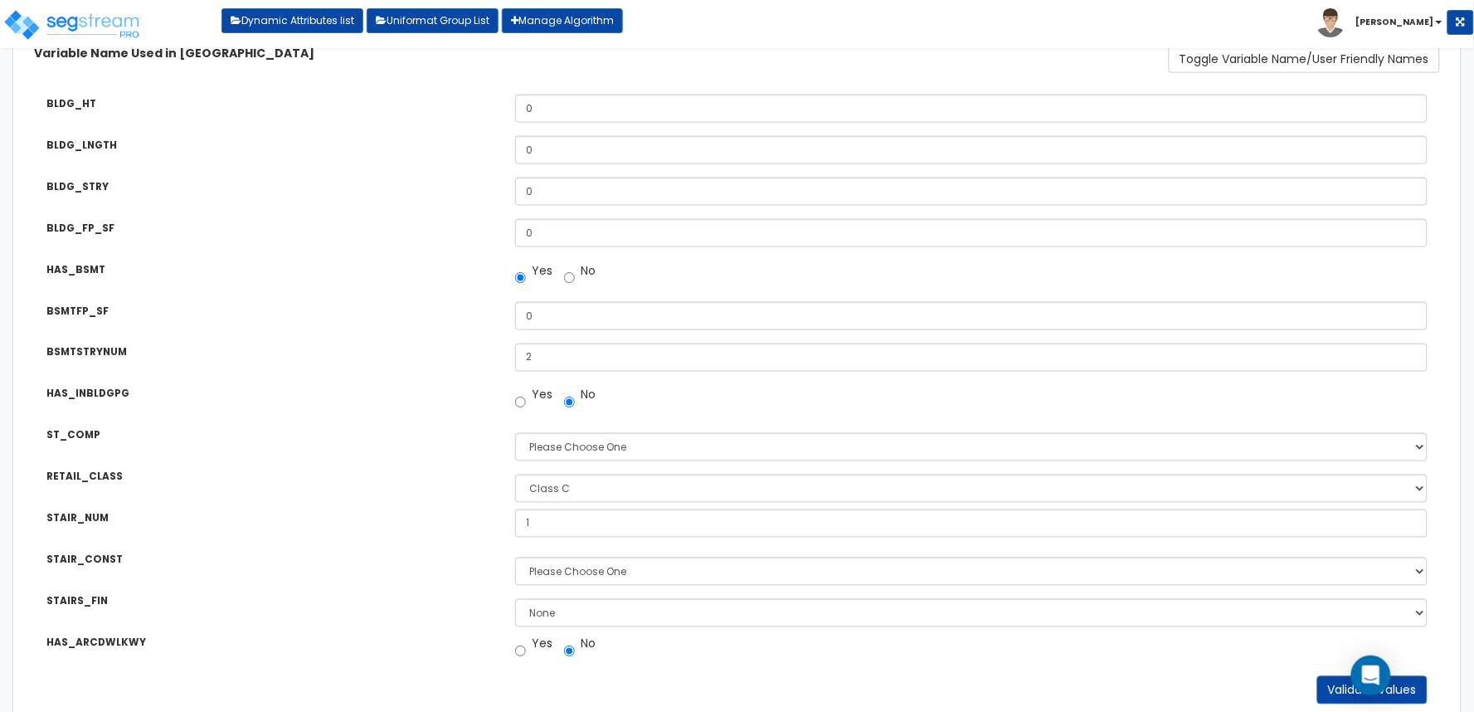
scroll to position [662, 0]
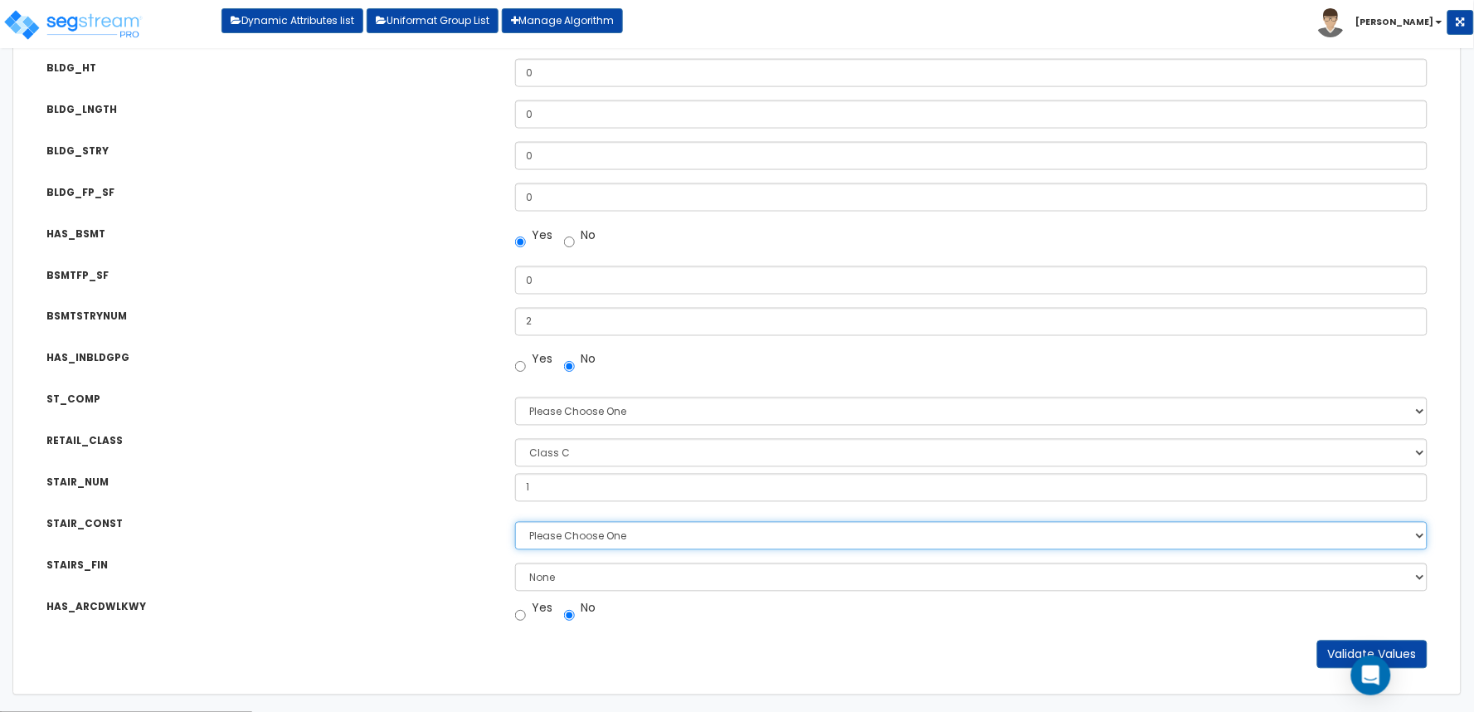
click at [589, 537] on select "Please Choose One Concrete Steel Wood Please Choose For Me" at bounding box center [971, 536] width 912 height 28
select select "1"
click at [515, 522] on select "Please Choose One Concrete Steel Wood Please Choose For Me" at bounding box center [971, 536] width 912 height 28
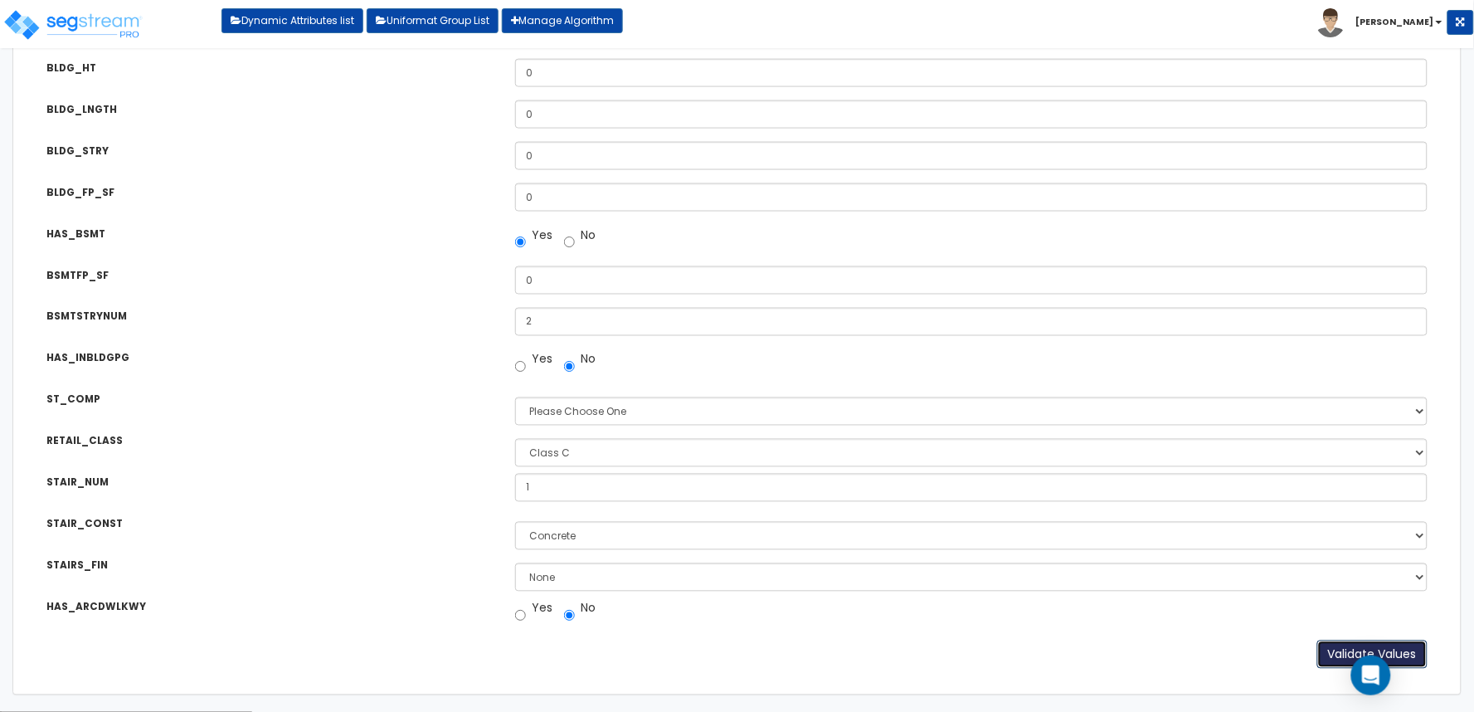
click at [1317, 652] on button "Validate Values" at bounding box center [1372, 654] width 110 height 28
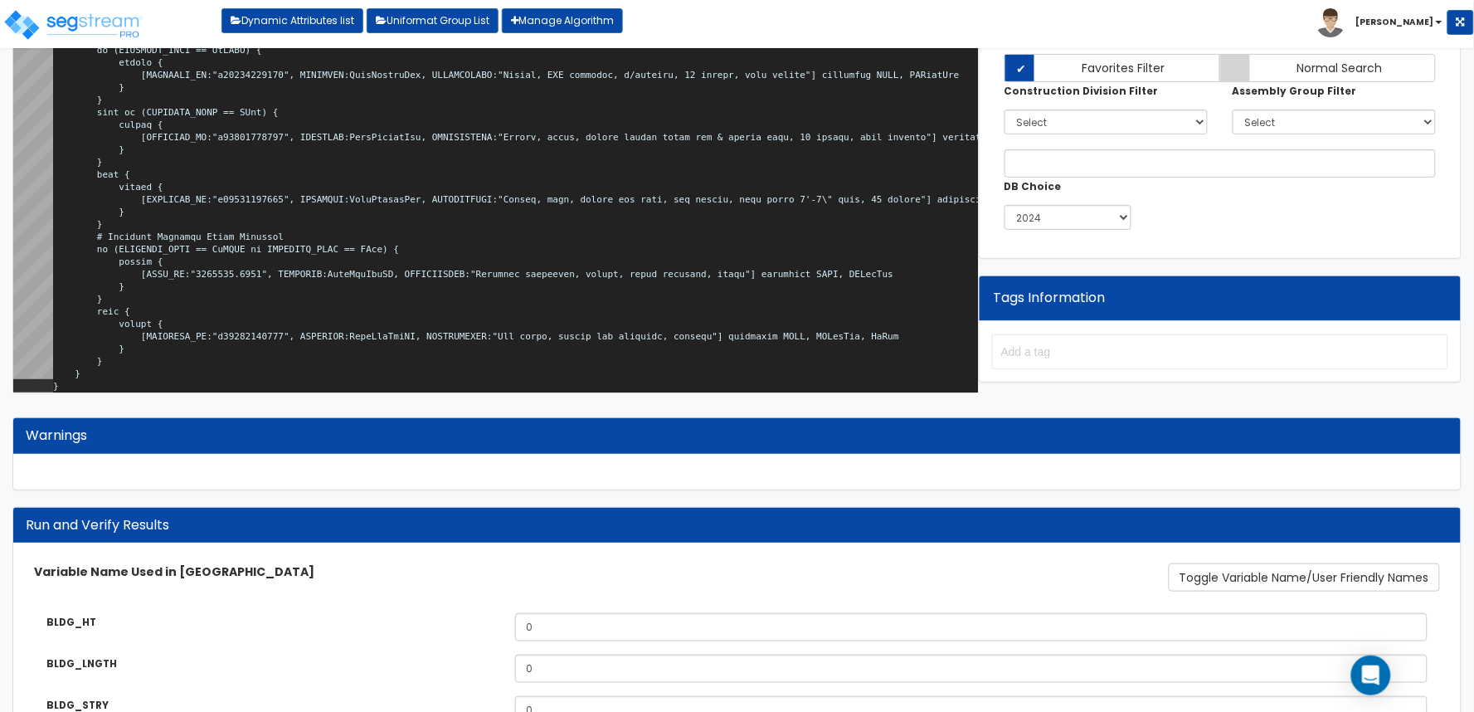
scroll to position [0, 0]
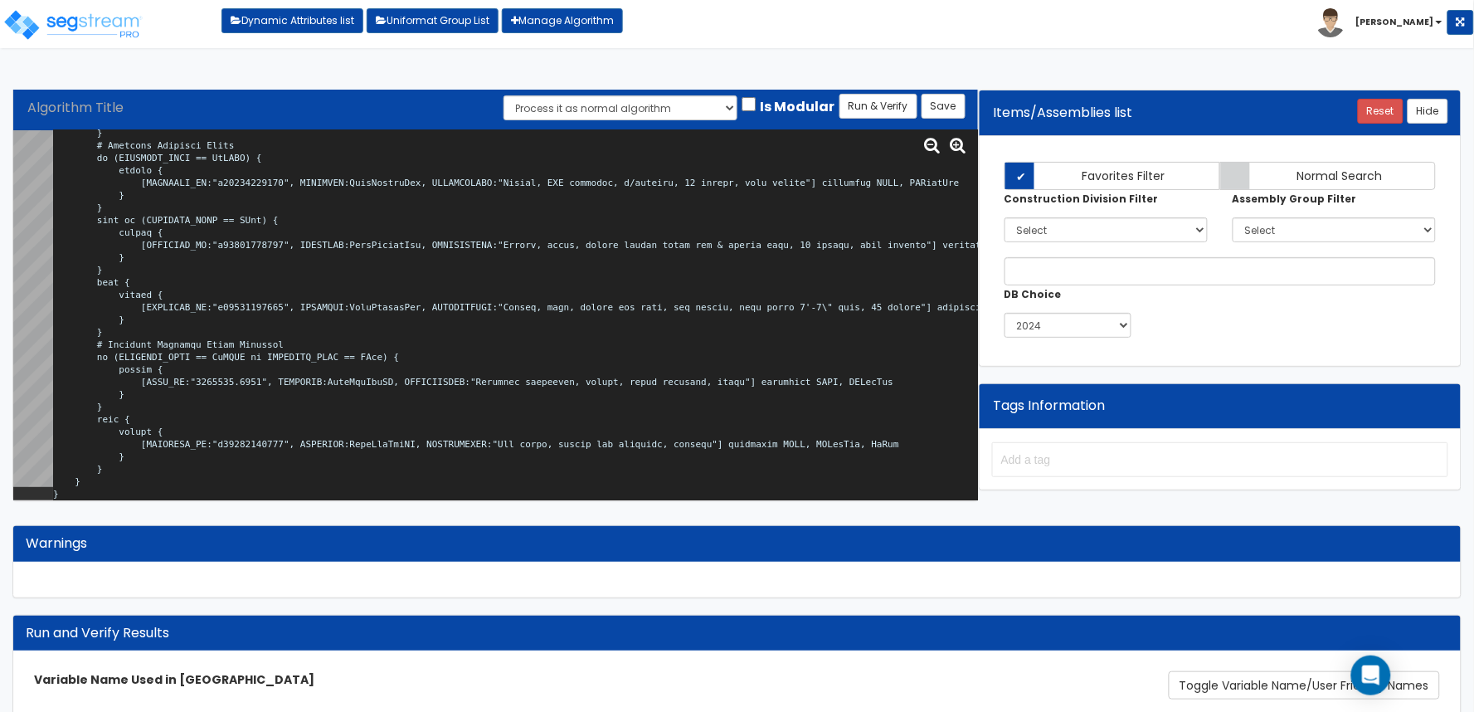
click at [586, 258] on textarea at bounding box center [515, 315] width 925 height 370
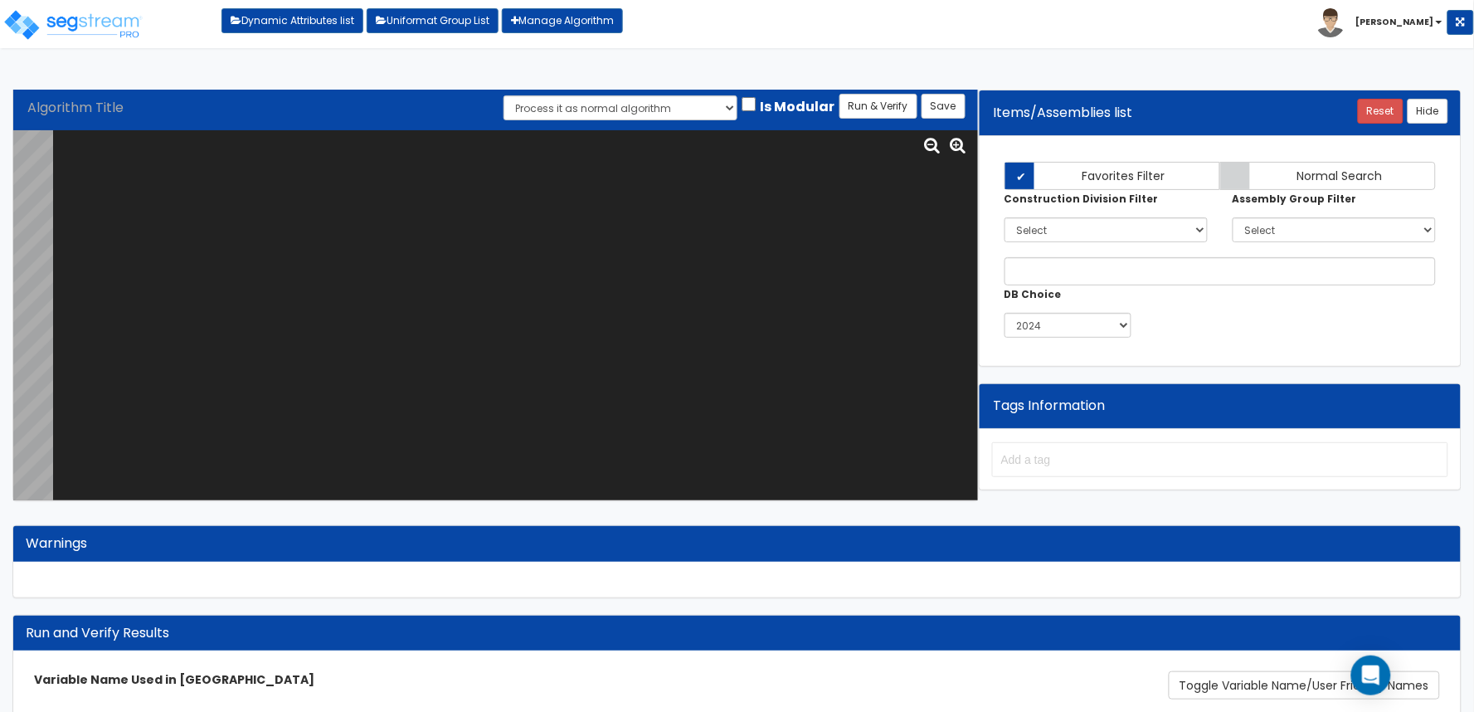
paste textarea "# Strip Retail Superstructure var BLDG_HT="WH0018"; var BLDG_LNGTH="MBL0000"; v…"
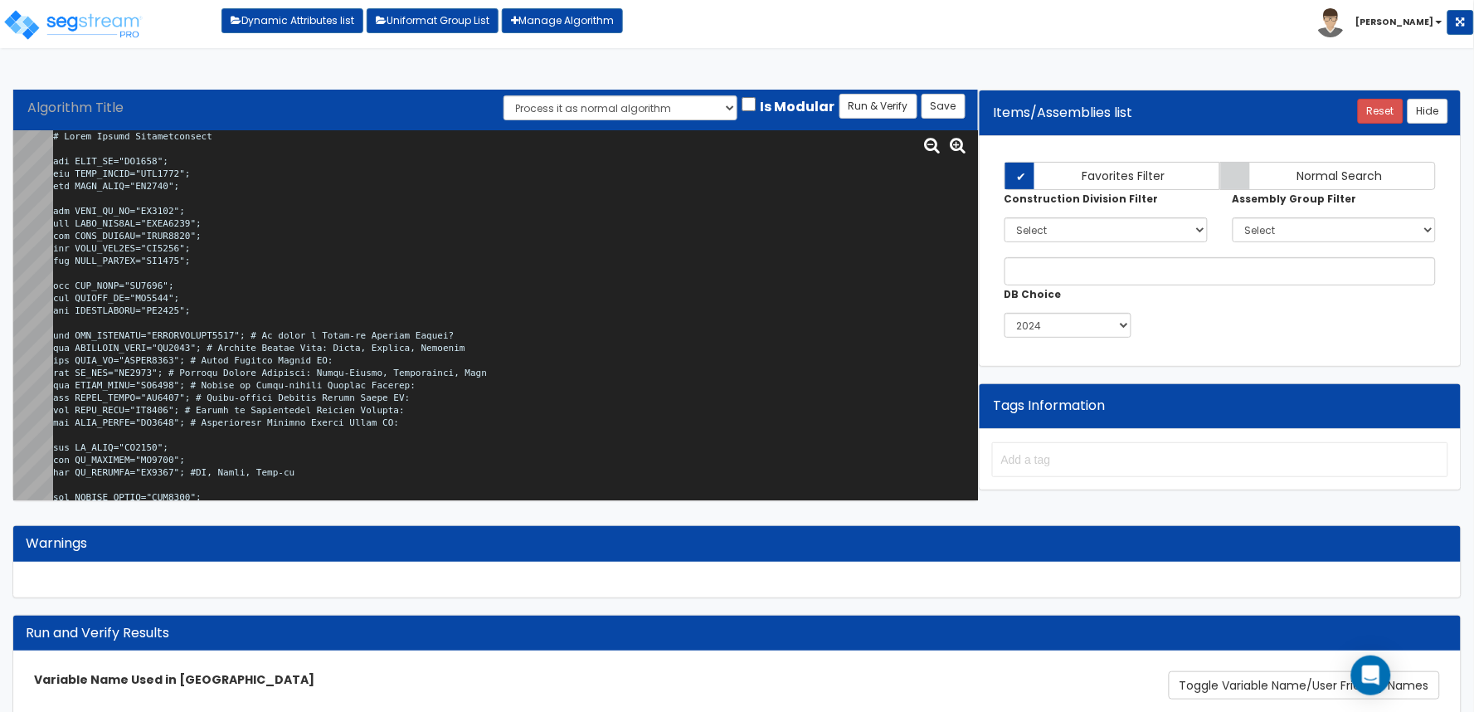
scroll to position [14422, 0]
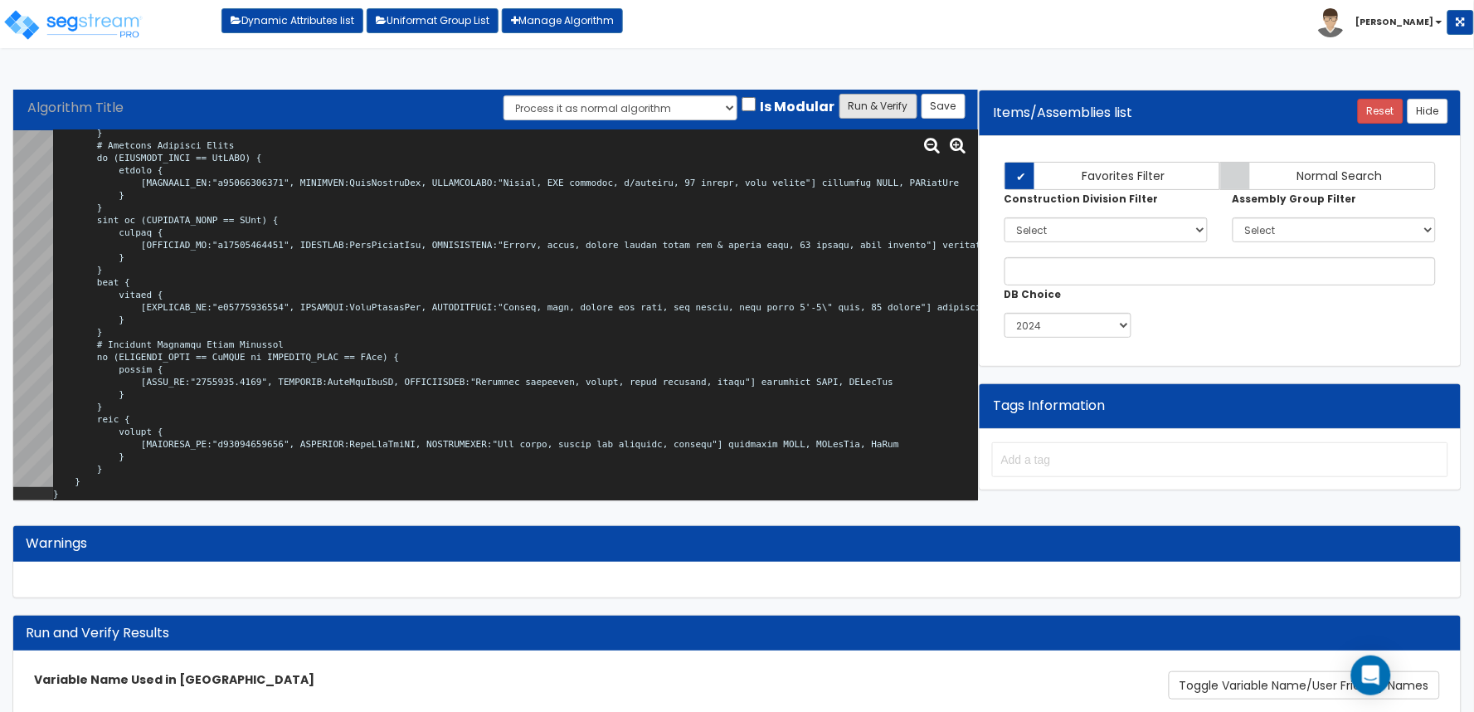
type textarea "# Strip Retail Superstructure var BLDG_HT="WH0018"; var BLDG_LNGTH="MBL0000"; v…"
click at [864, 112] on button "Run & Verify" at bounding box center [878, 106] width 78 height 25
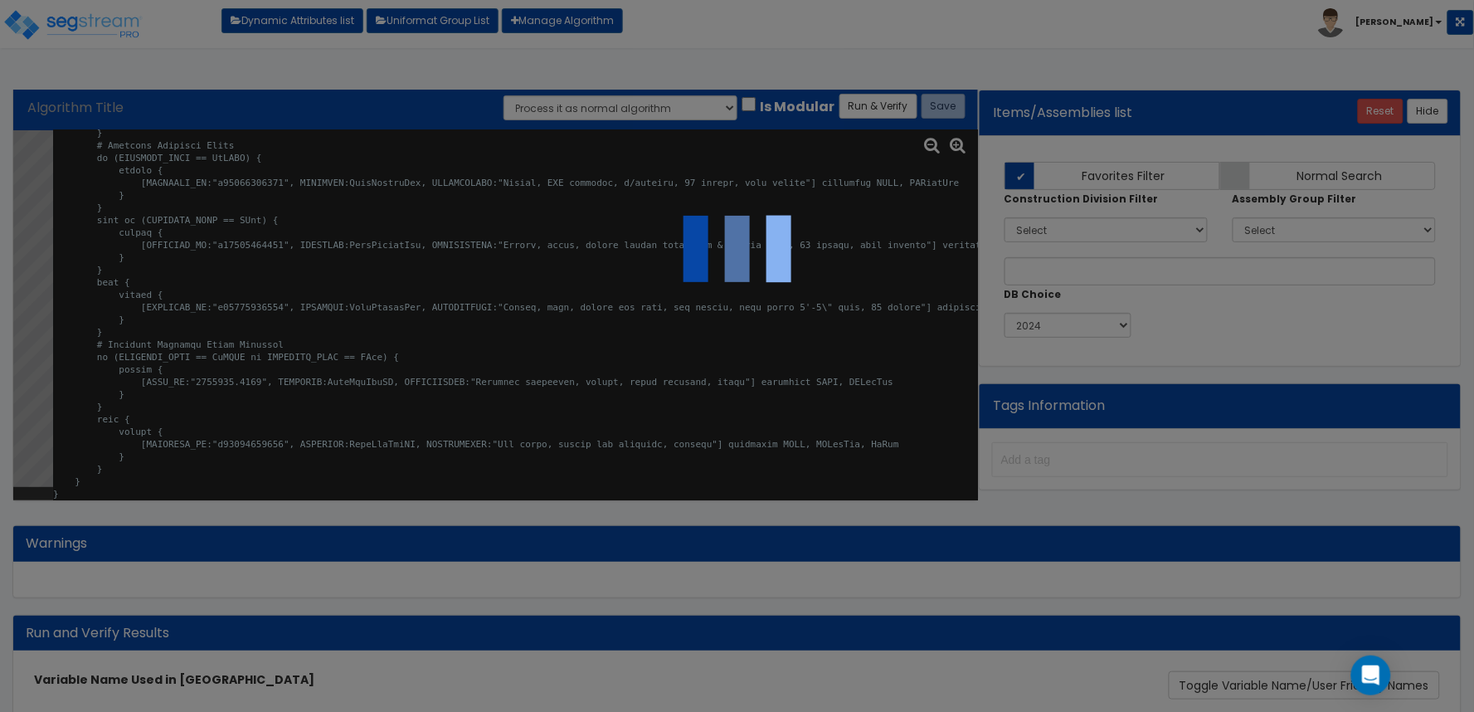
select select "0"
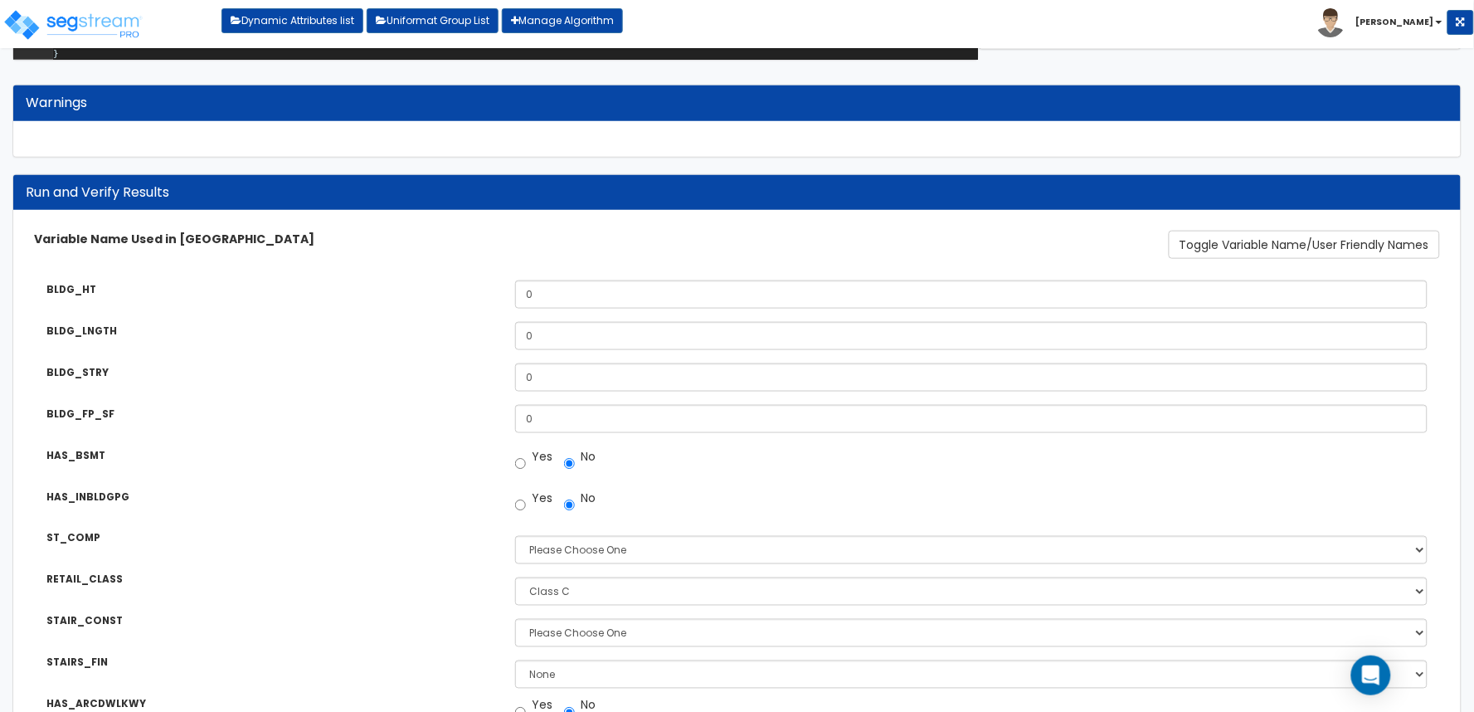
scroll to position [460, 0]
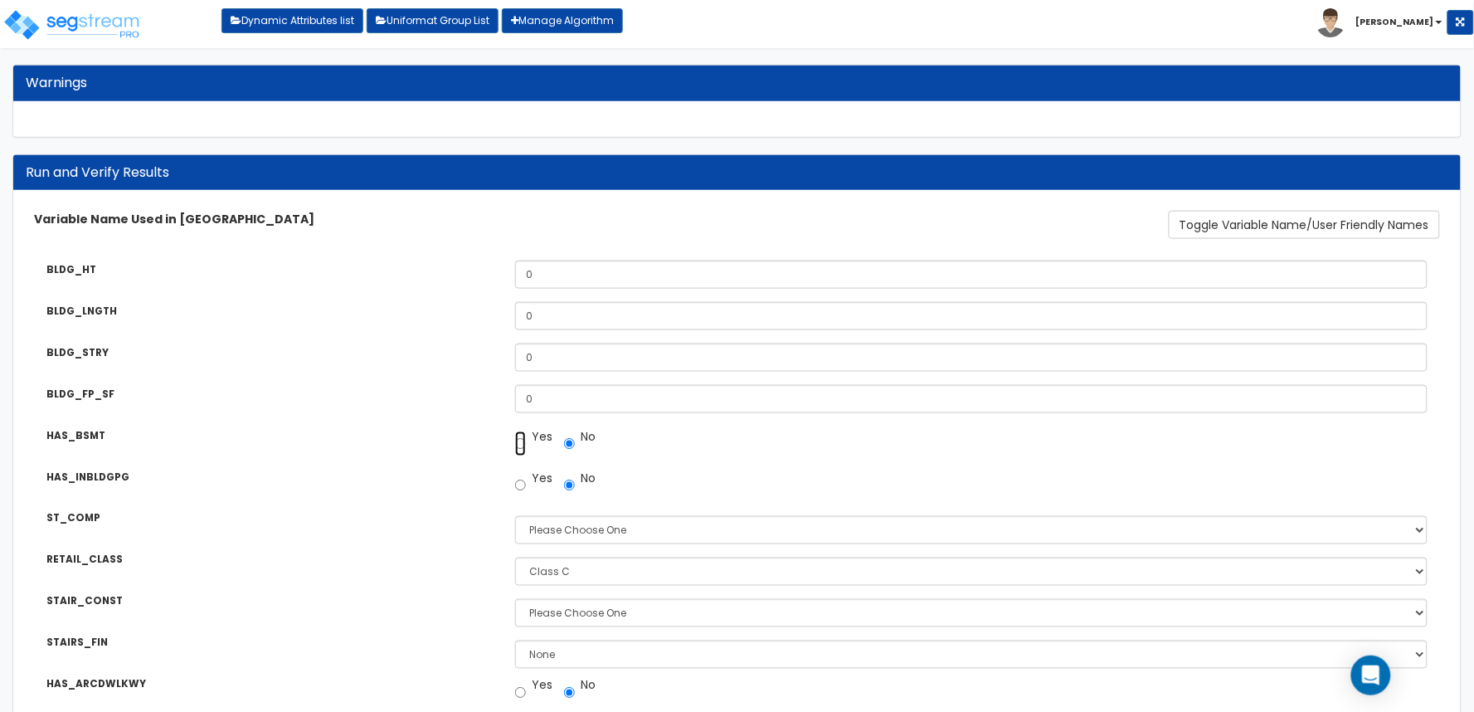
click at [522, 445] on input "Yes" at bounding box center [520, 443] width 11 height 25
radio input "true"
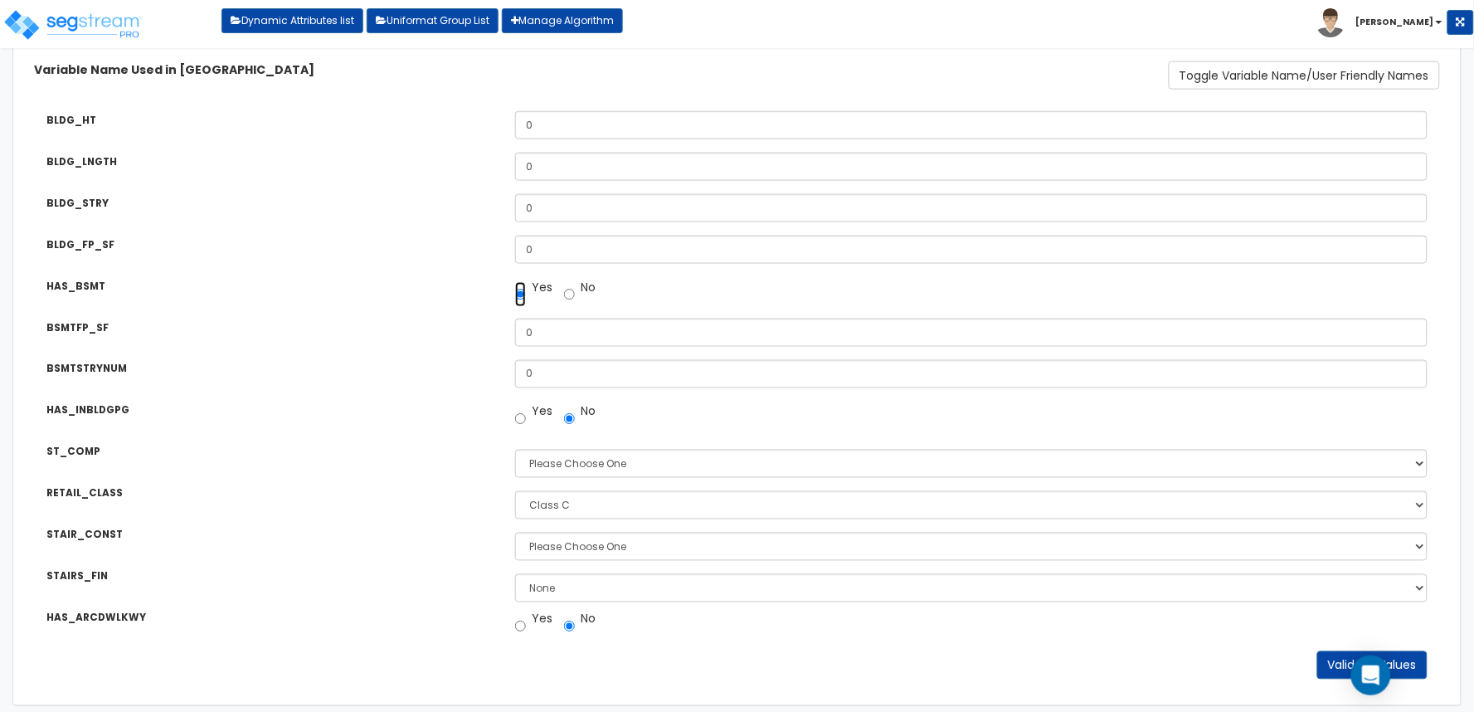
scroll to position [620, 0]
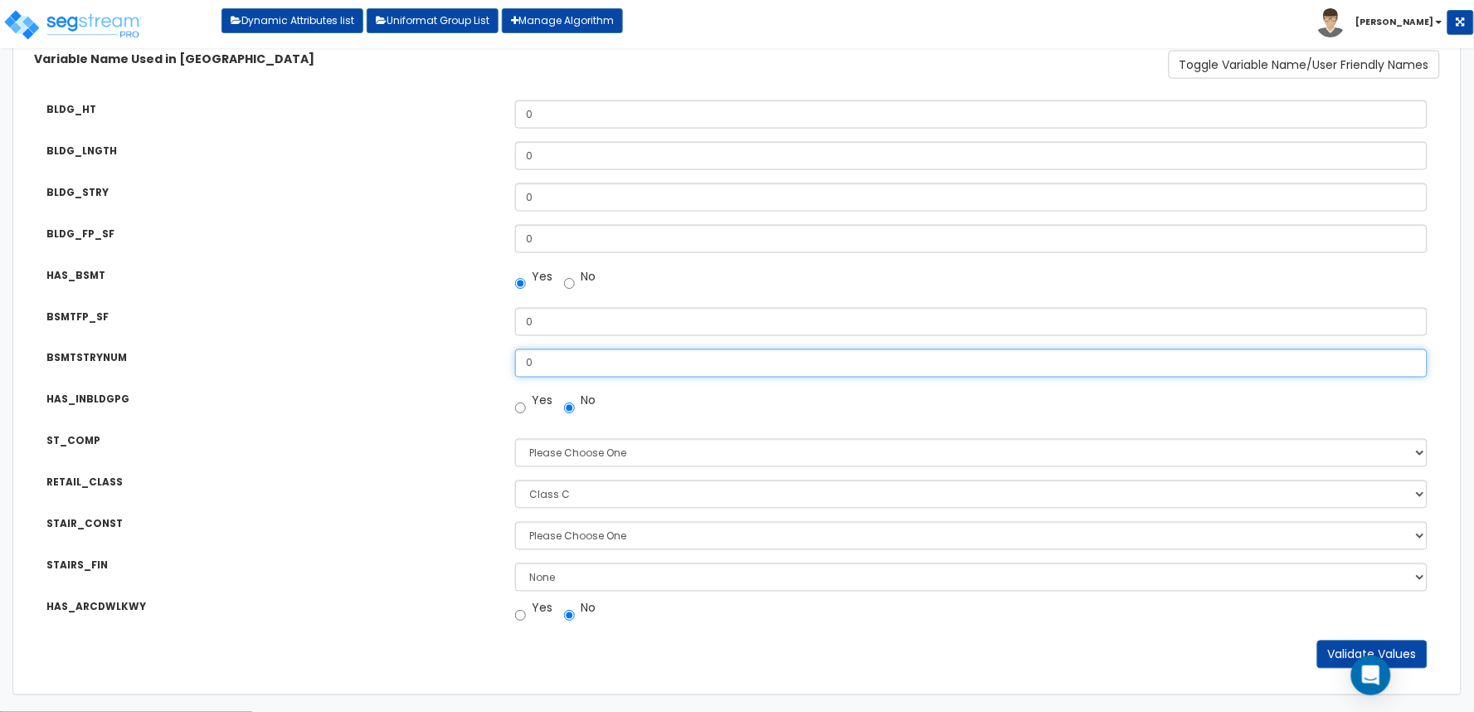
drag, startPoint x: 552, startPoint y: 367, endPoint x: 413, endPoint y: 360, distance: 138.7
click at [420, 363] on div "BSMTSTRYNUM Number of Underground Floors: 0" at bounding box center [737, 351] width 1431 height 29
type input "1"
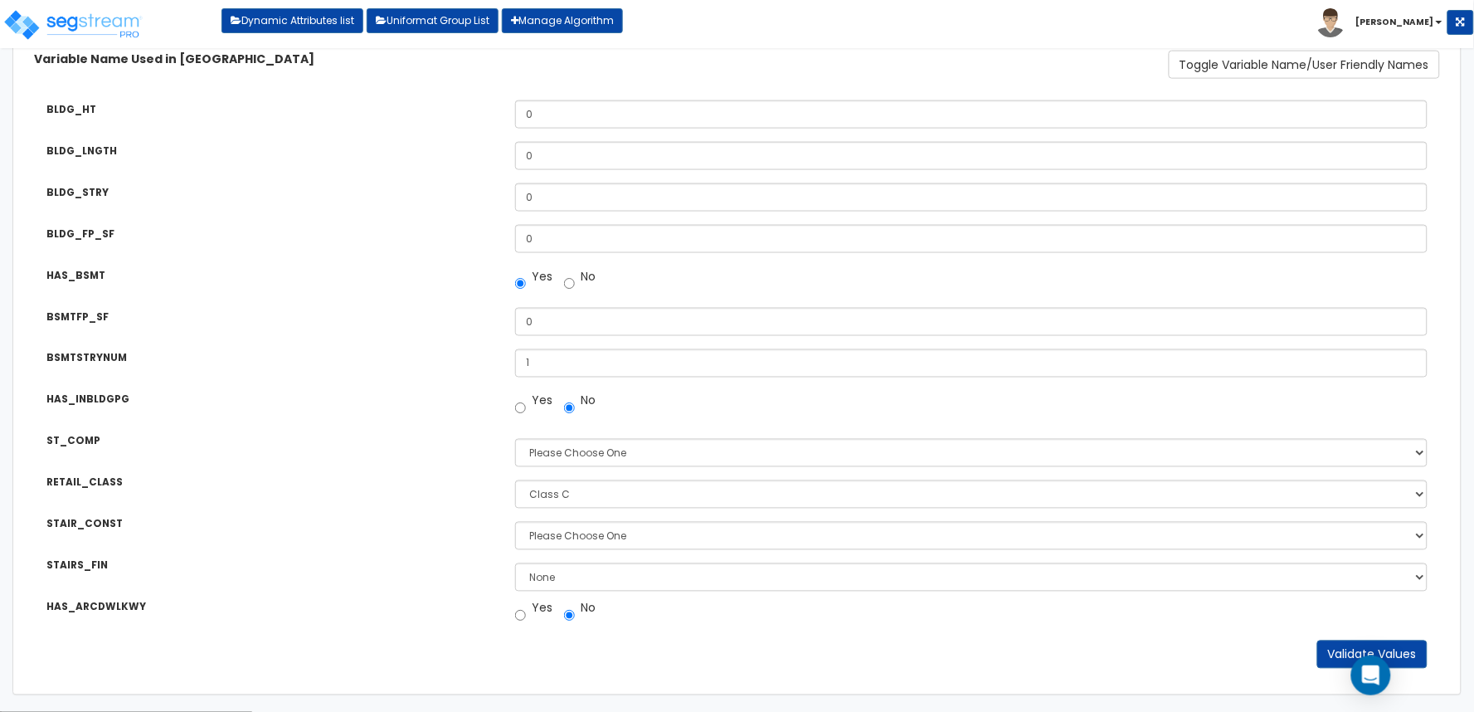
click at [396, 390] on div "HAS_INBLDGPG Is there a Parking Garage inside the Footprint of the Building? Ye…" at bounding box center [737, 392] width 1431 height 29
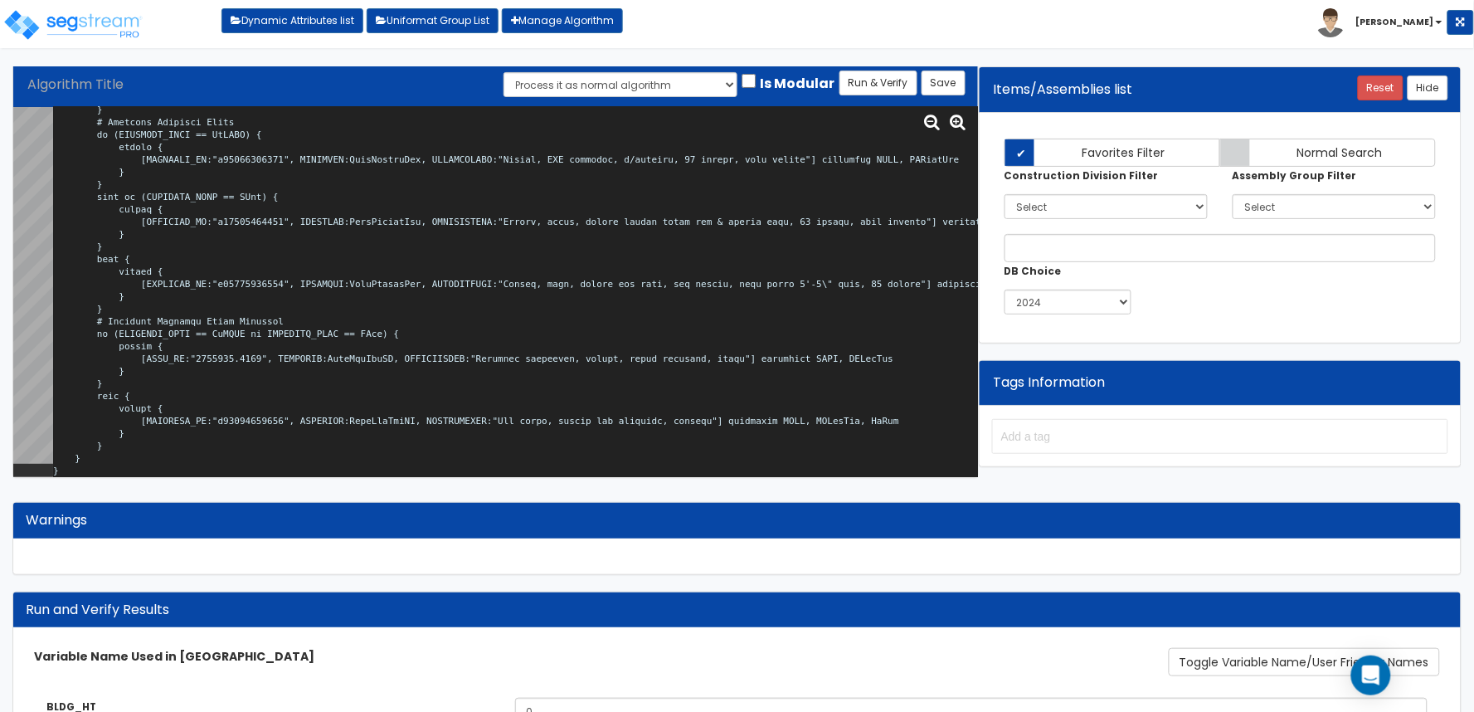
scroll to position [0, 0]
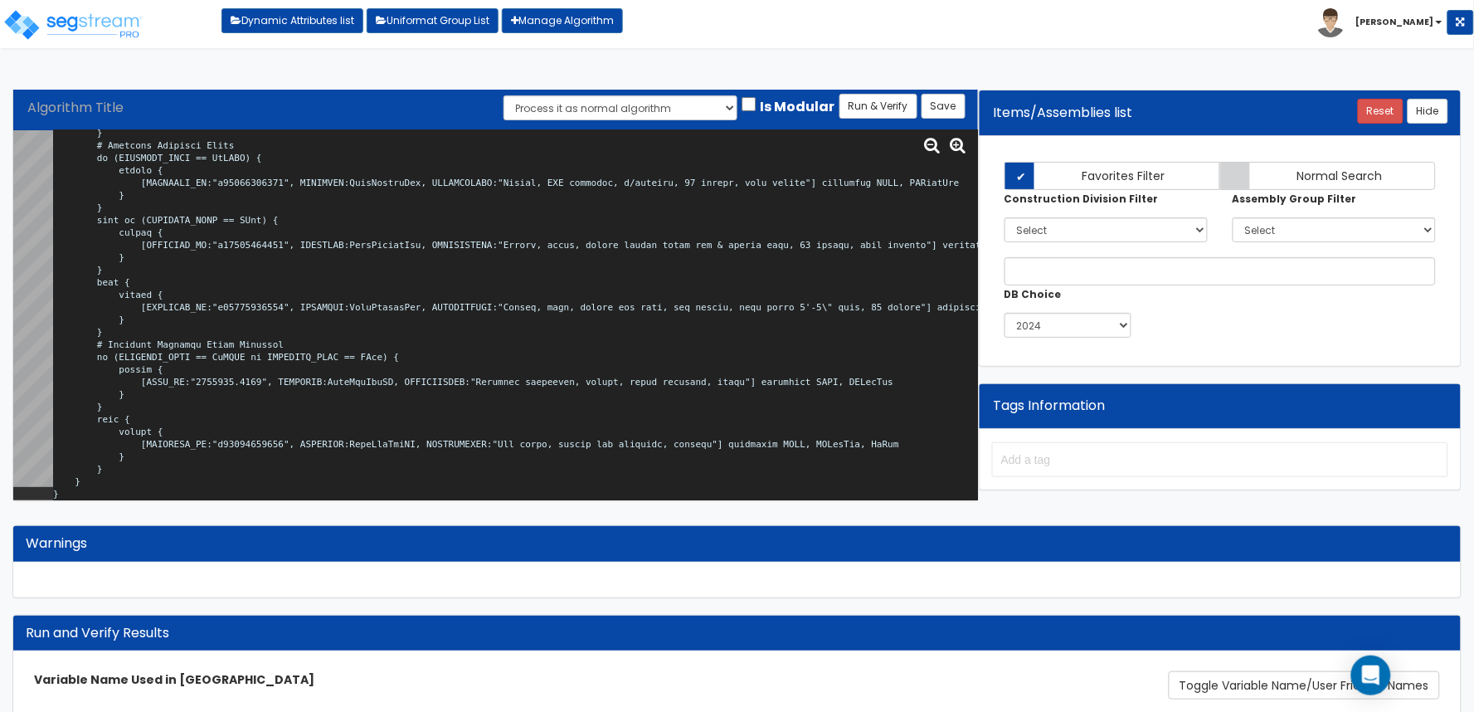
click at [700, 345] on textarea at bounding box center [515, 315] width 925 height 370
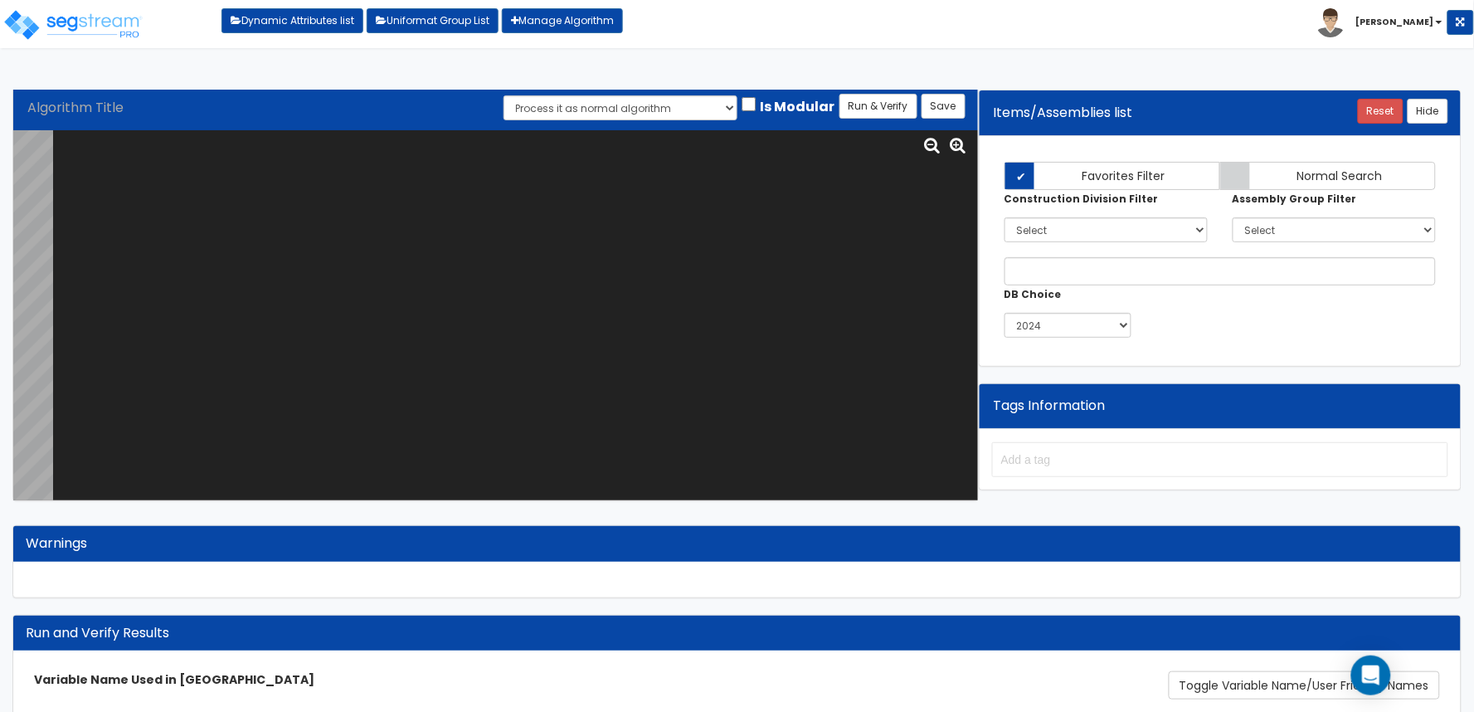
paste textarea "# Hospital/Surgery Center Master Algo use BLDG_CLASS; use BLDG_HT; use BLDG_LNG…"
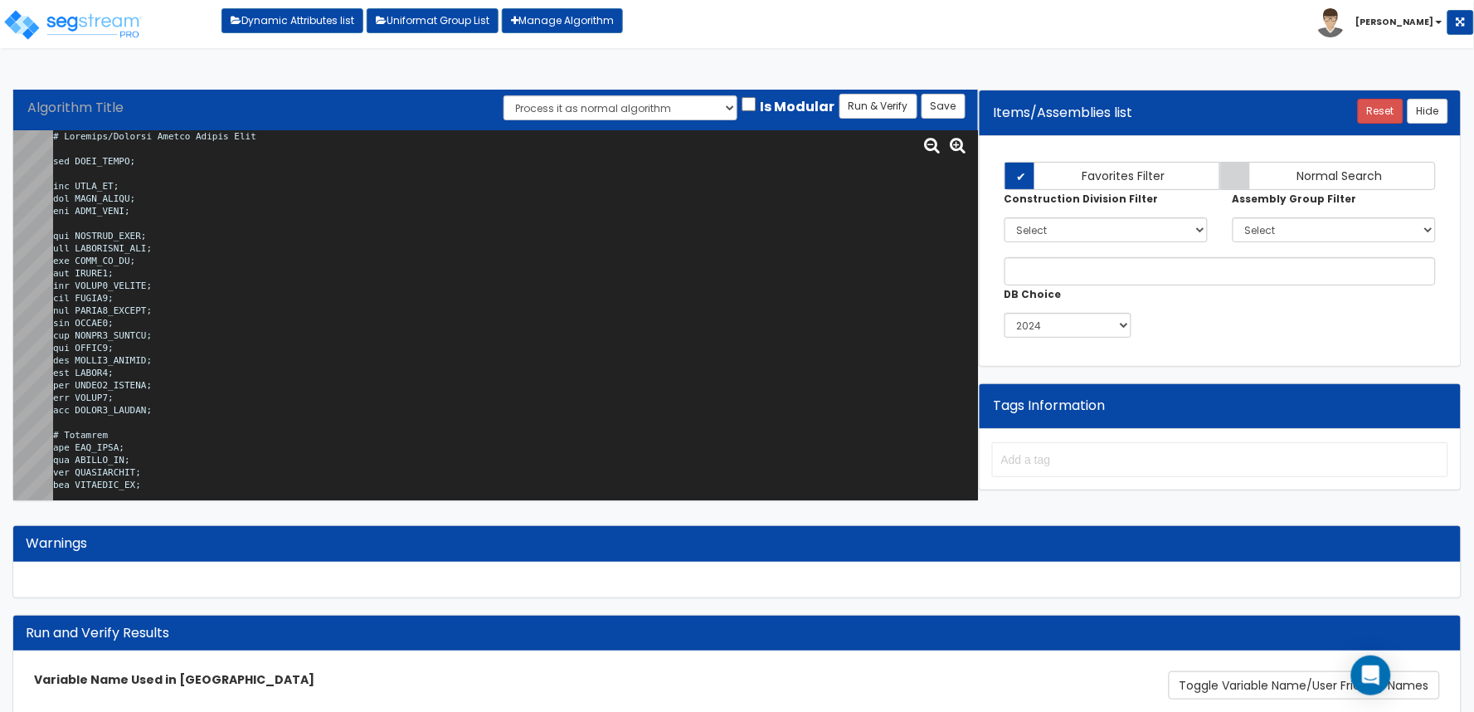
scroll to position [45622, 0]
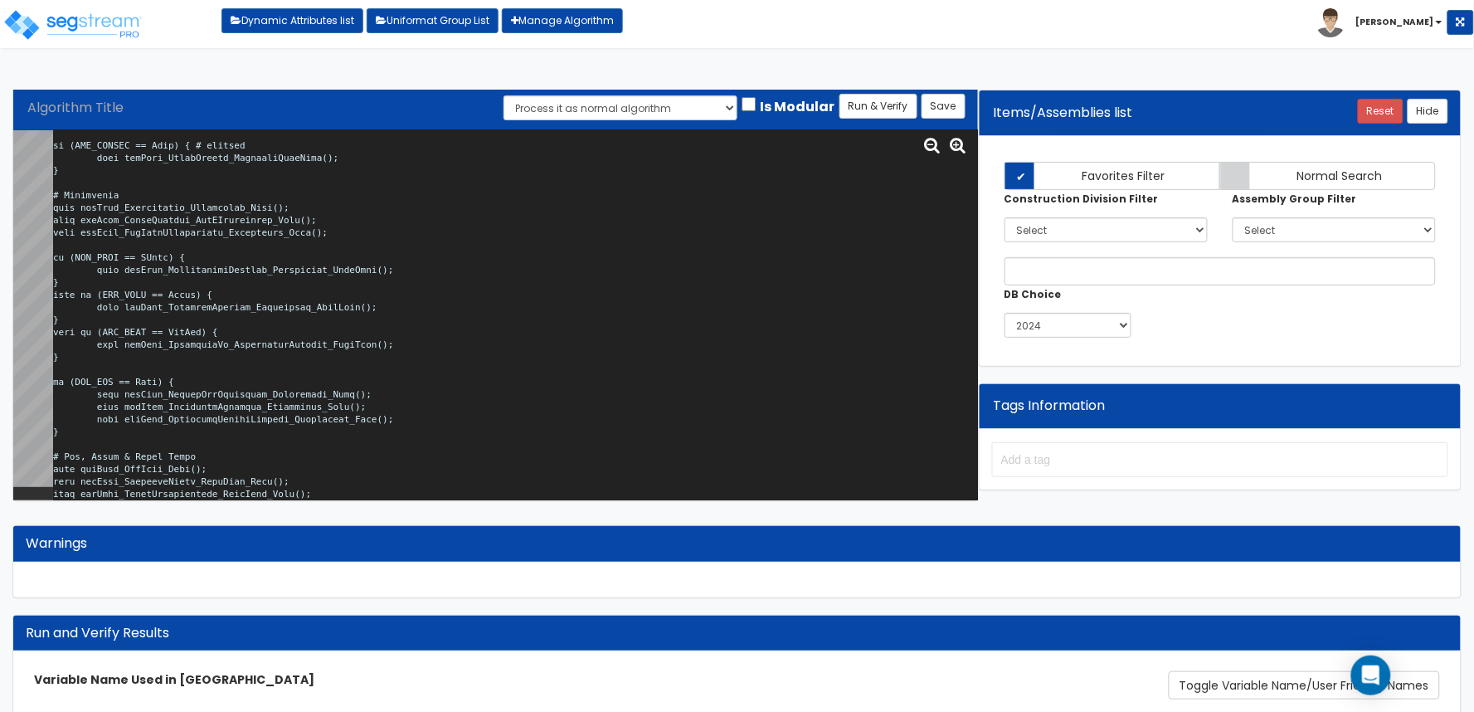
type textarea "# Hospital/Surgery Center Master Algo use BLDG_CLASS; use BLDG_HT; use BLDG_LNG…"
click at [756, 100] on input "Is Modular" at bounding box center [749, 104] width 17 height 14
checkbox input "true"
click at [872, 119] on div "Algorithm Title Save Run & Verify Process it as normal algorithm Process it as …" at bounding box center [496, 108] width 940 height 28
click at [876, 108] on button "Run & Verify" at bounding box center [878, 106] width 78 height 25
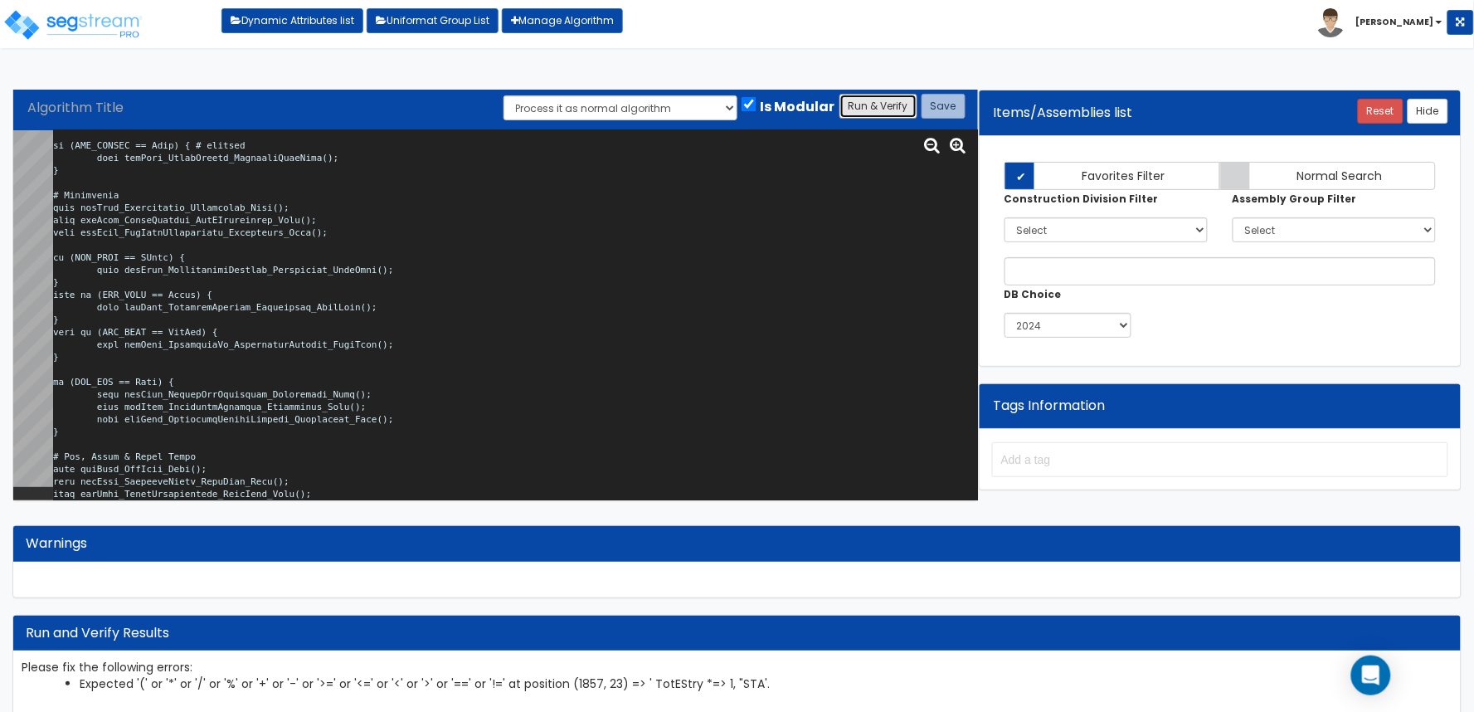
scroll to position [27, 0]
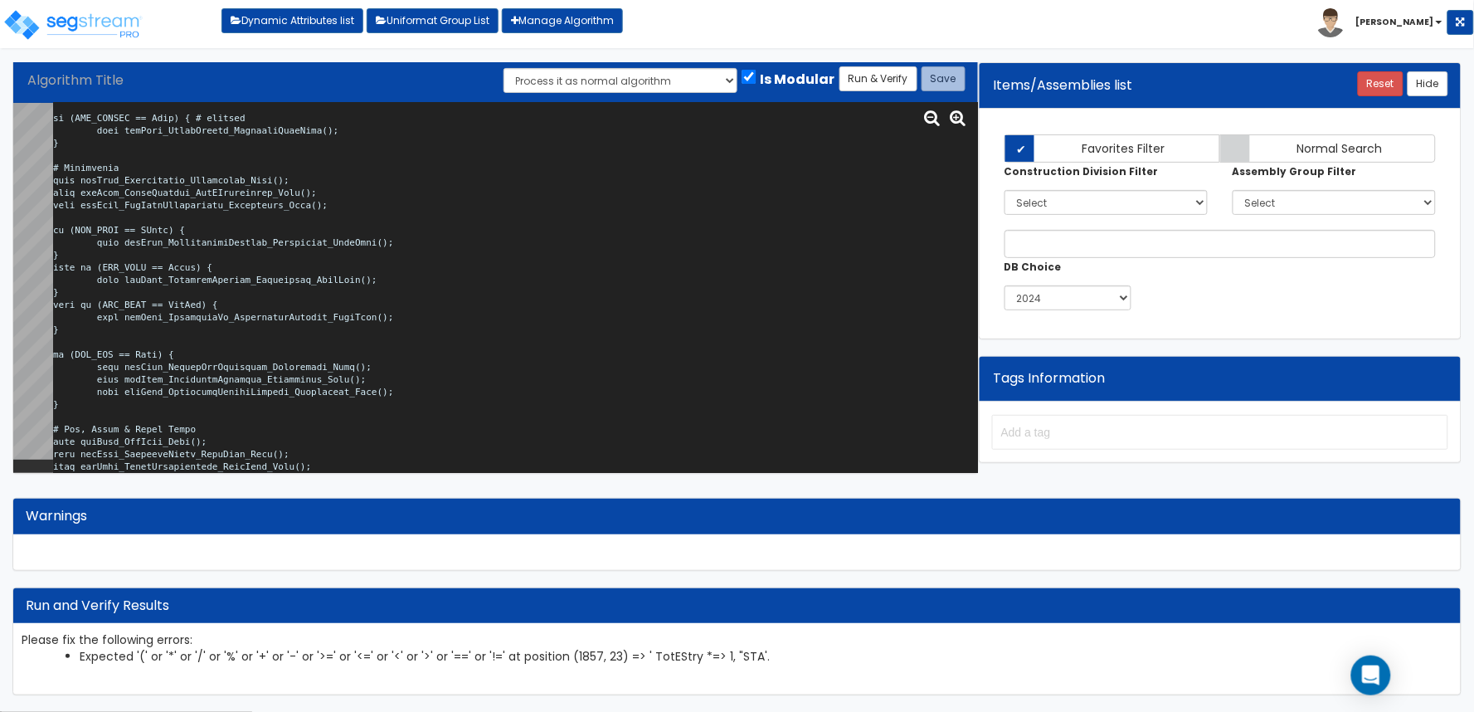
click at [556, 317] on textarea at bounding box center [515, 288] width 925 height 370
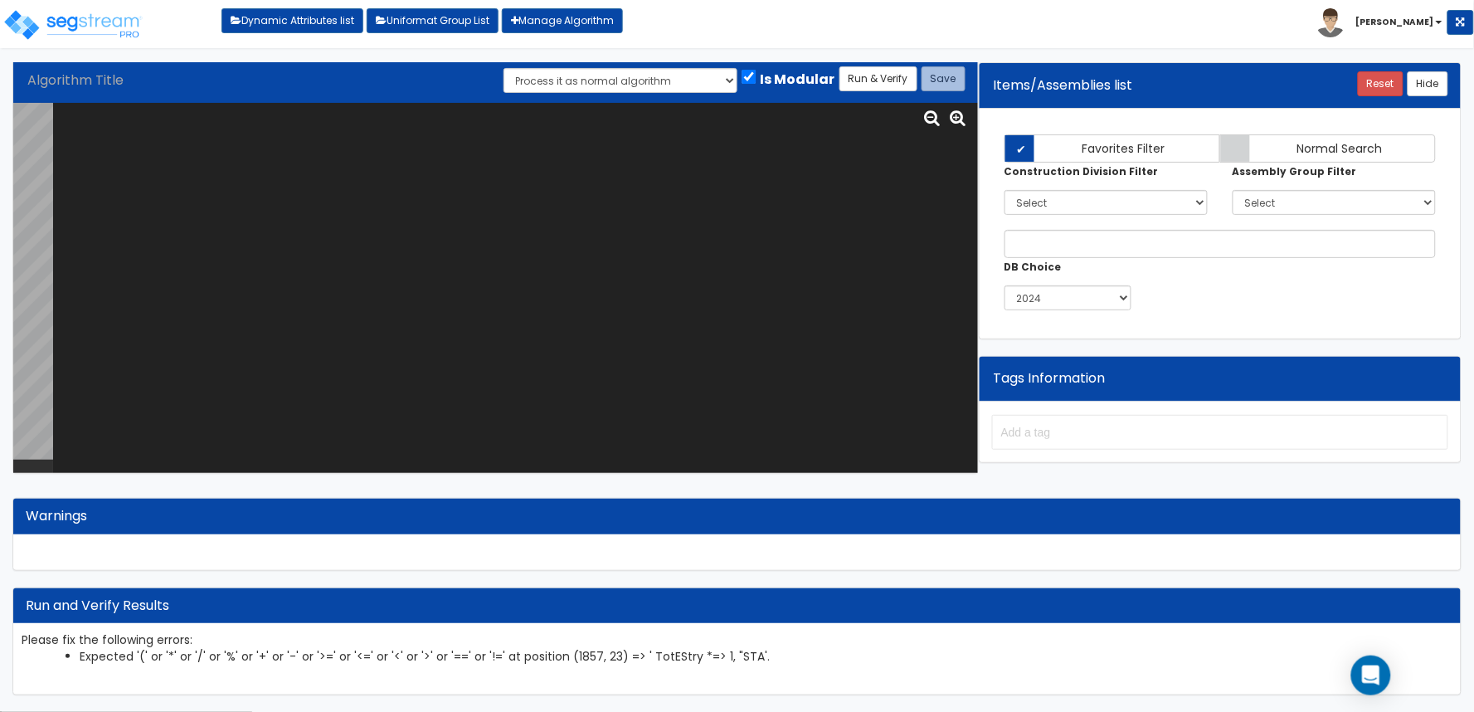
scroll to position [0, 0]
paste textarea "# Hospital/Surgery Center Master Algo use BLDG_CLASS; use BLDG_HT; use BLDG_LNG…"
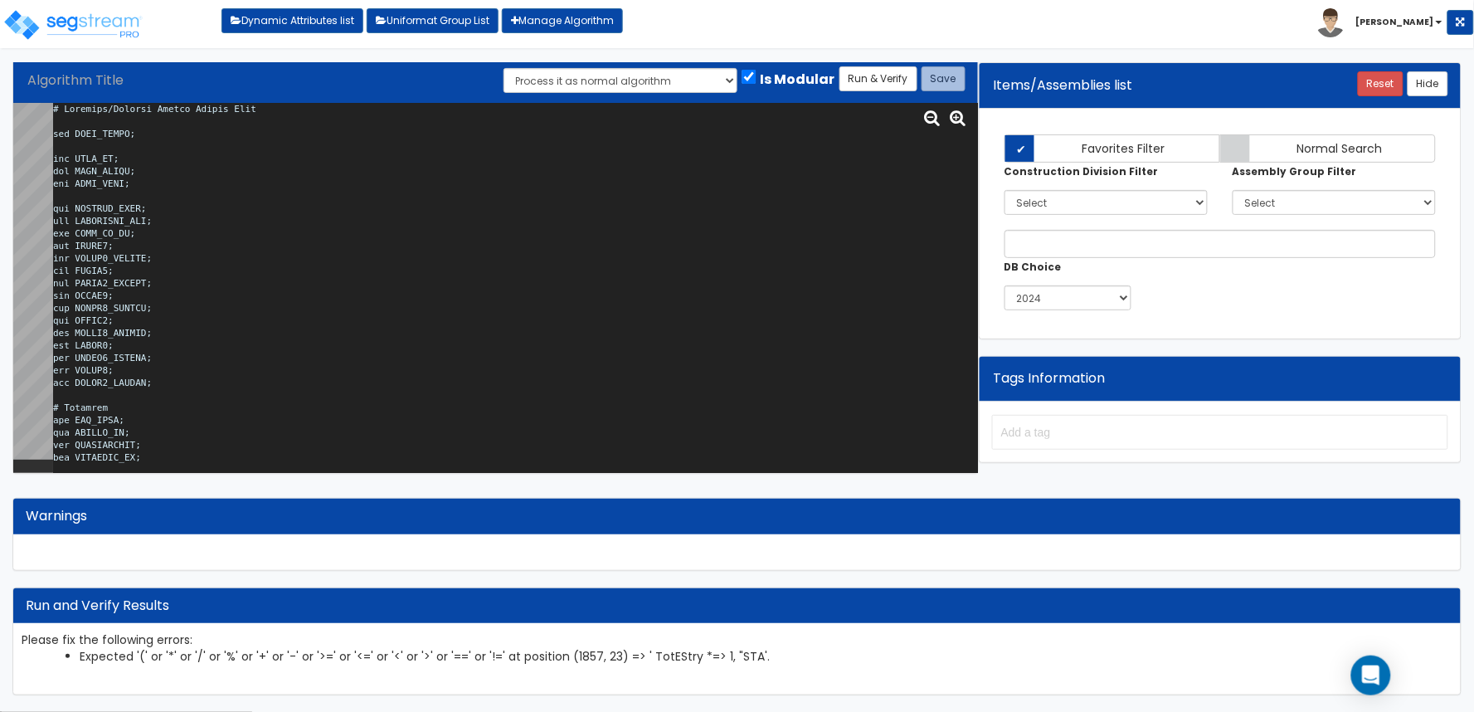
scroll to position [45622, 0]
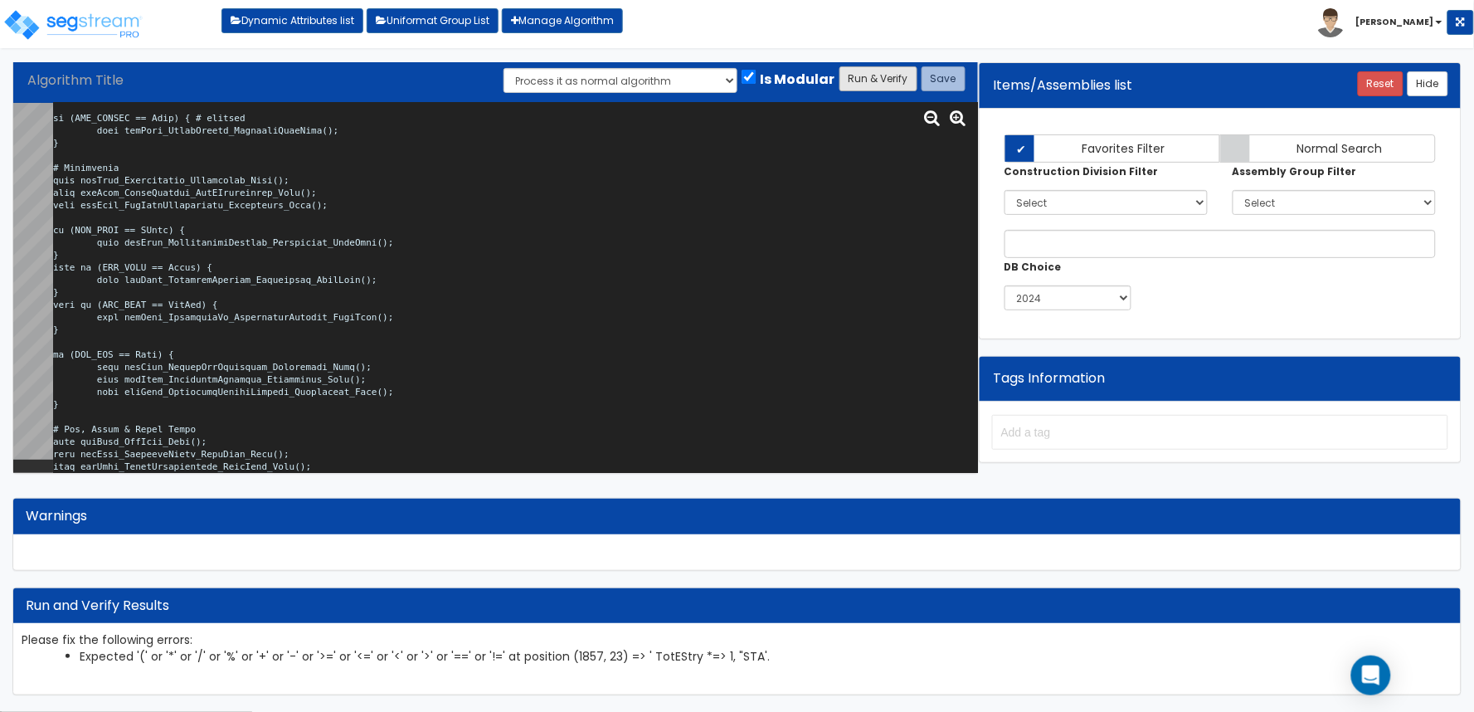
type textarea "# Hospital/Surgery Center Master Algo use BLDG_CLASS; use BLDG_HT; use BLDG_LNG…"
click at [874, 76] on button "Run & Verify" at bounding box center [878, 78] width 78 height 25
